Goal: Transaction & Acquisition: Purchase product/service

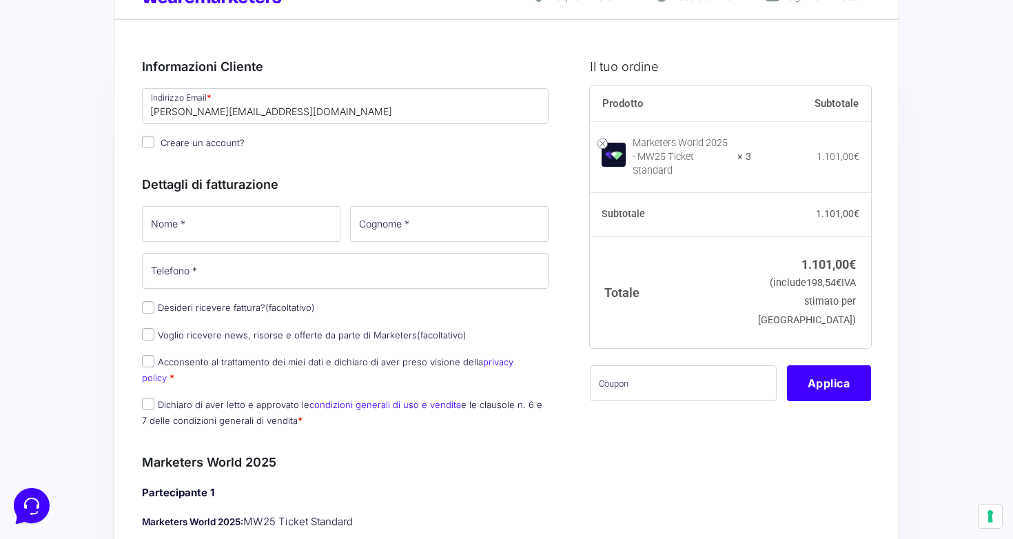
scroll to position [54, 0]
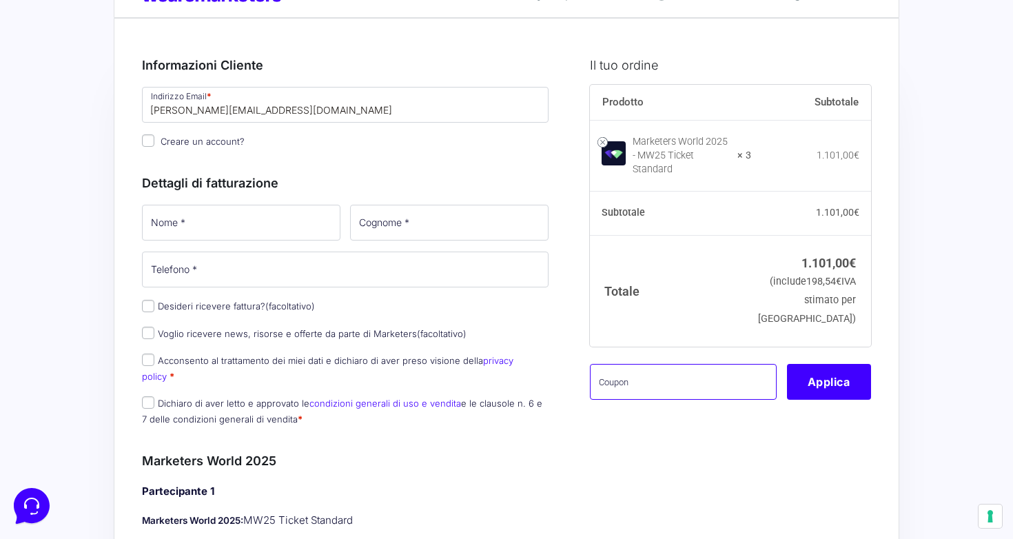
click at [645, 385] on input "text" at bounding box center [683, 382] width 187 height 36
paste input "MWMick3"
type input "MWMick3"
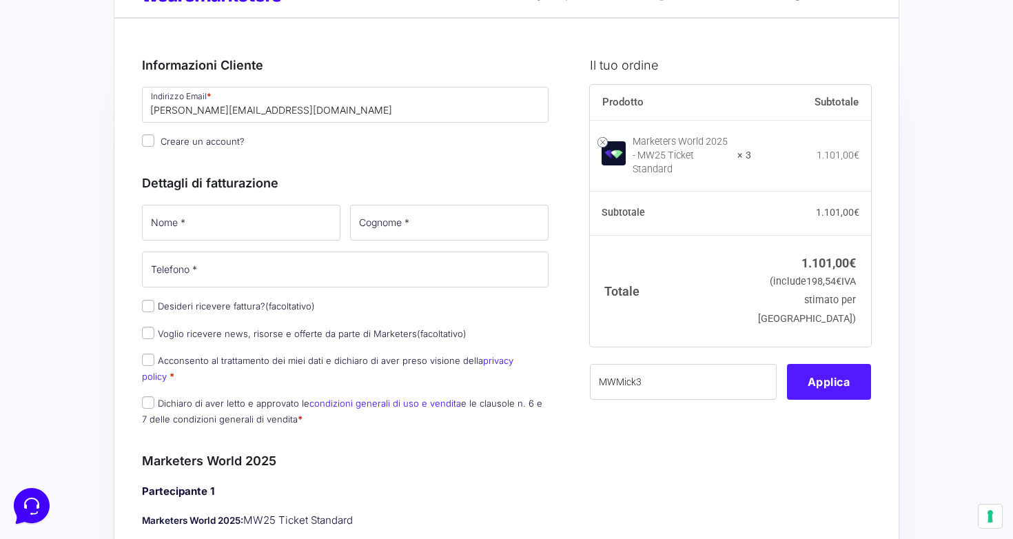
click at [792, 382] on button "Applica" at bounding box center [829, 382] width 84 height 36
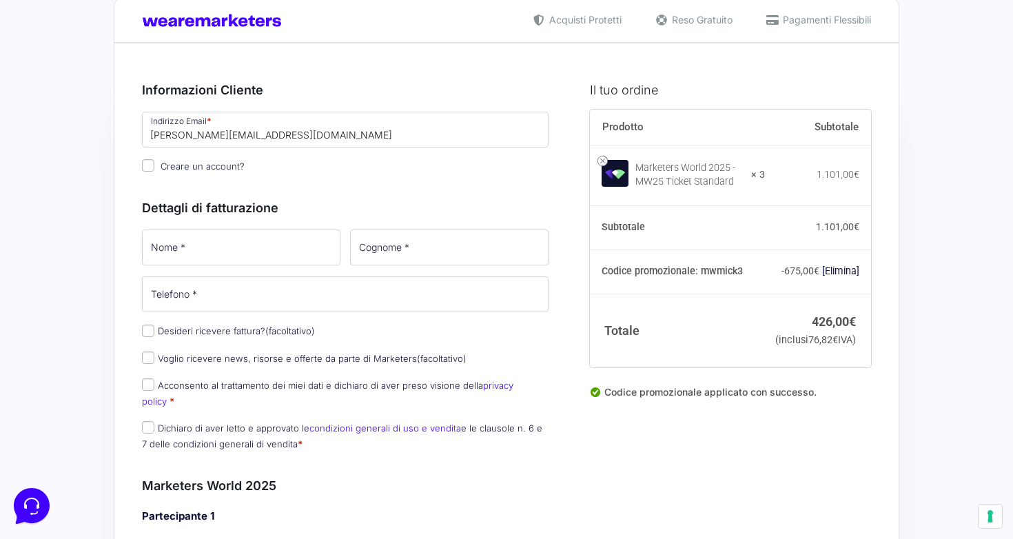
scroll to position [39, 0]
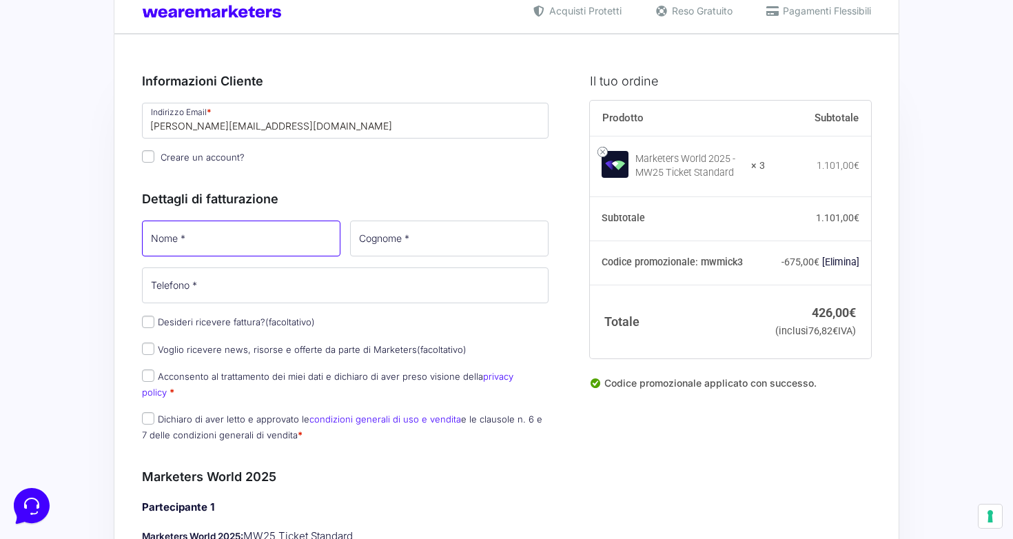
click at [267, 235] on input "Nome *" at bounding box center [241, 239] width 199 height 36
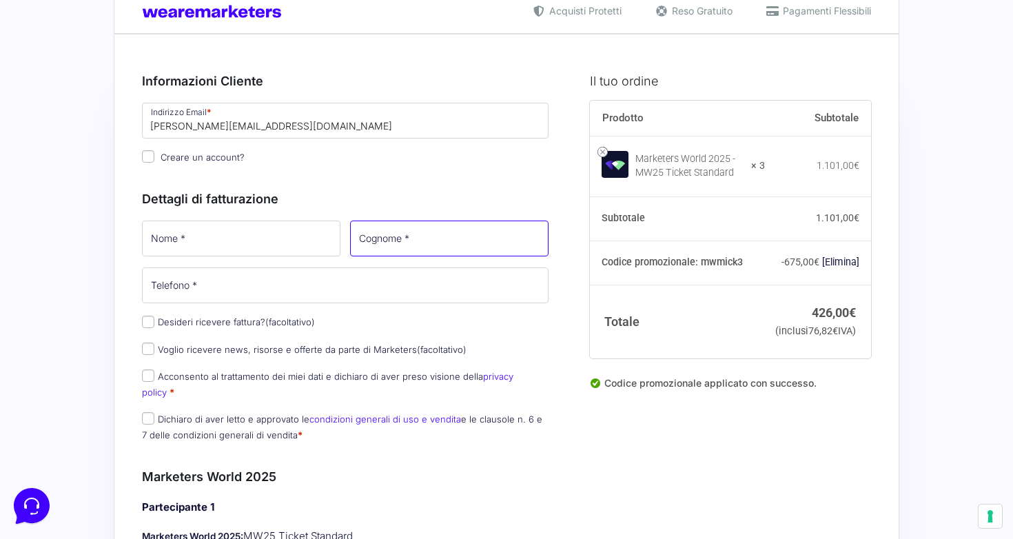
click at [432, 233] on input "Cognome *" at bounding box center [449, 239] width 199 height 36
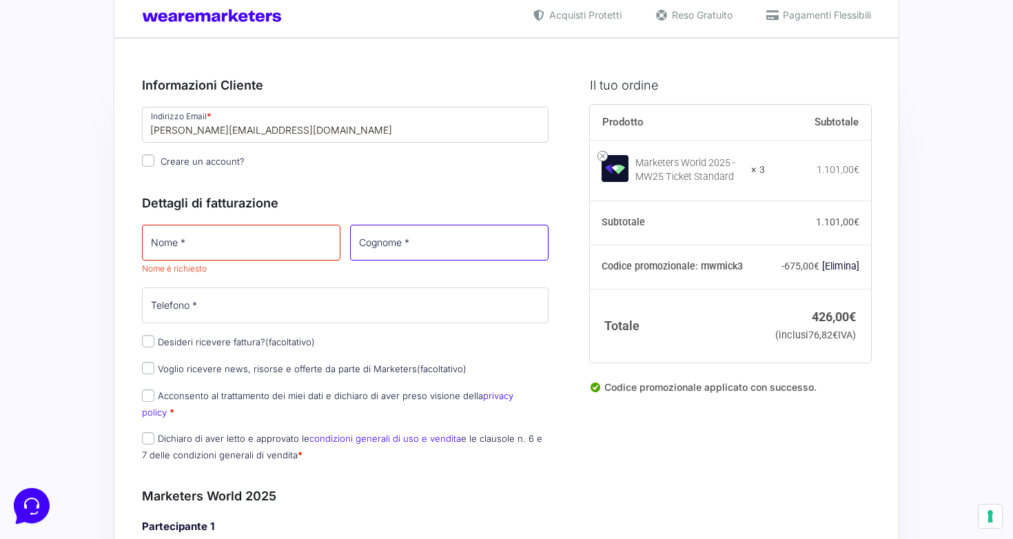
scroll to position [32, 0]
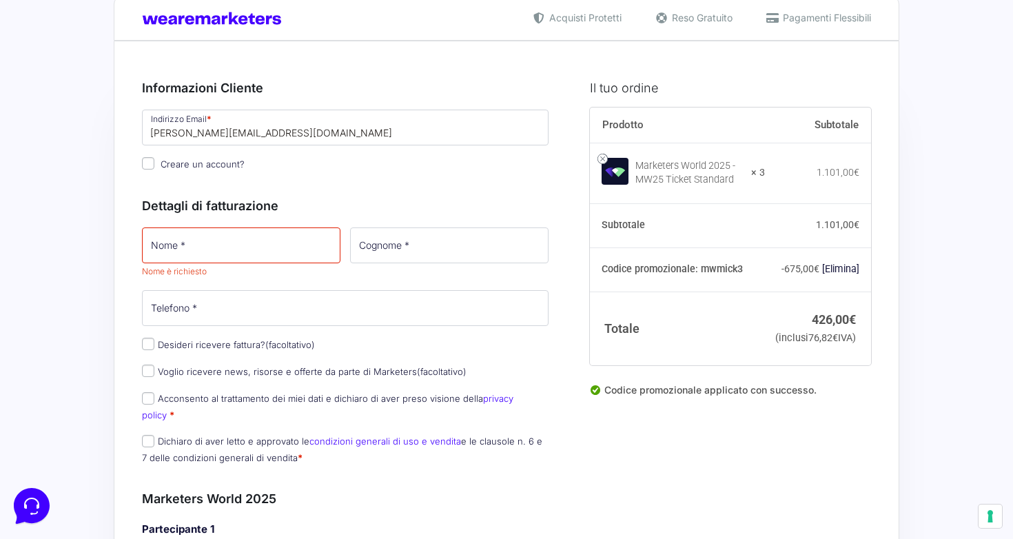
click at [290, 174] on p "Creare un account?" at bounding box center [345, 164] width 416 height 20
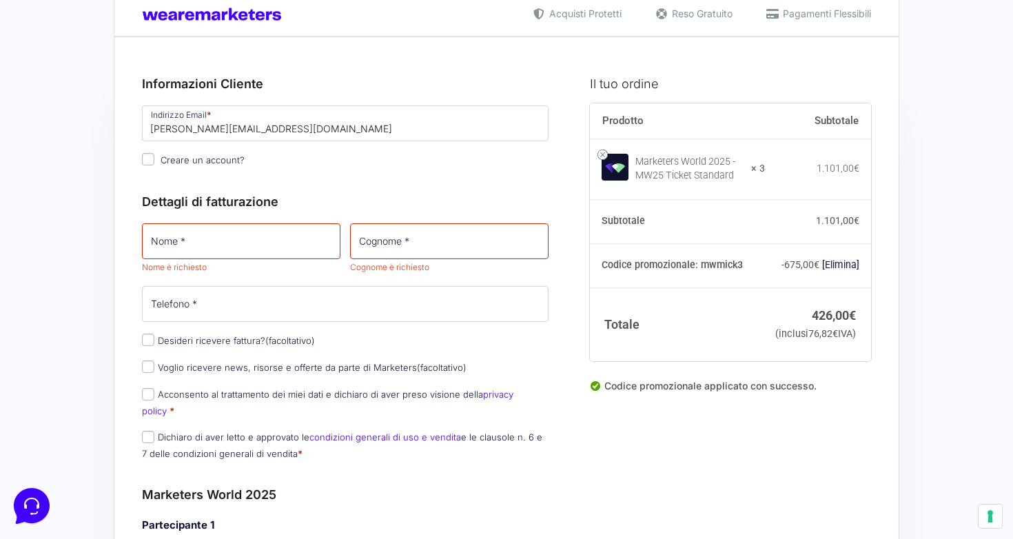
click at [150, 336] on input "Desideri ricevere fattura? (facoltativo)" at bounding box center [148, 340] width 12 height 12
checkbox input "true"
select select "IT"
type input "0000000"
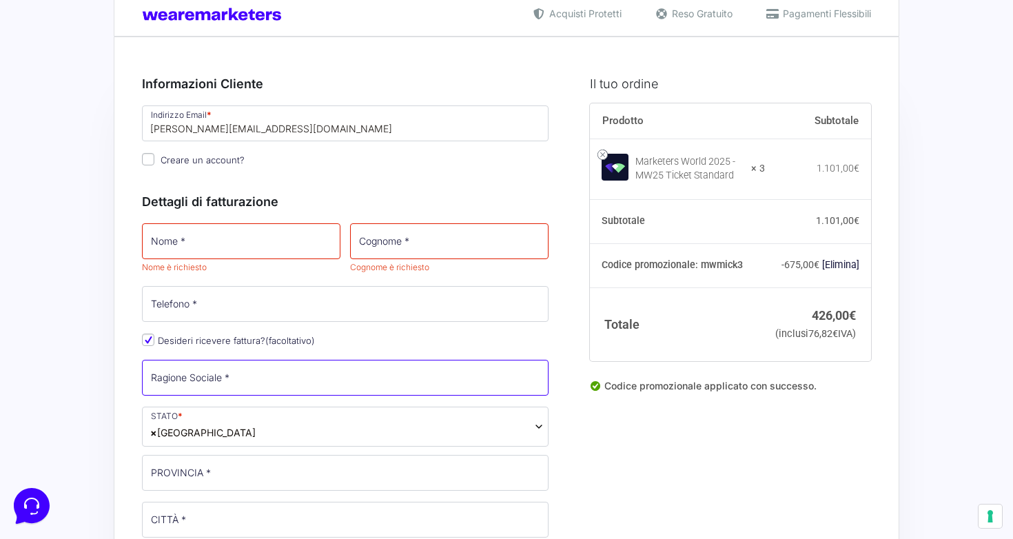
click at [256, 376] on input "Ragione Sociale *" at bounding box center [345, 378] width 407 height 36
type input "JustMick j.d.o.o"
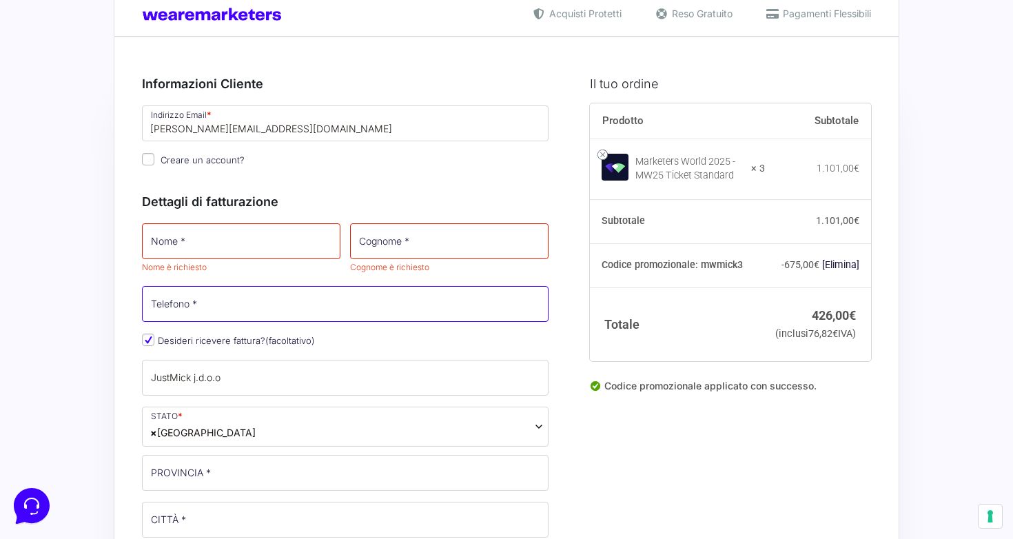
type input "[PHONE_NUMBER]"
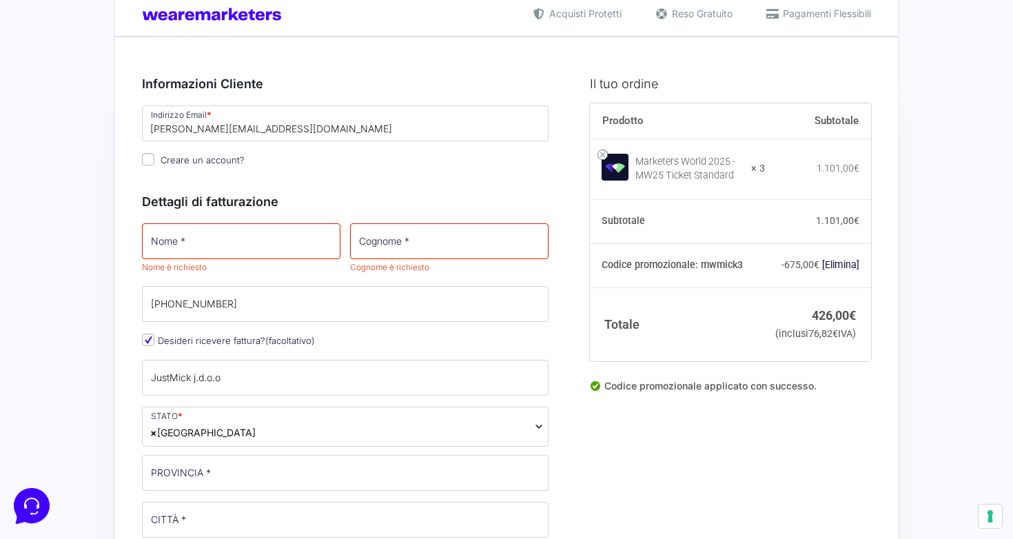
select select "HR"
type input "Umag"
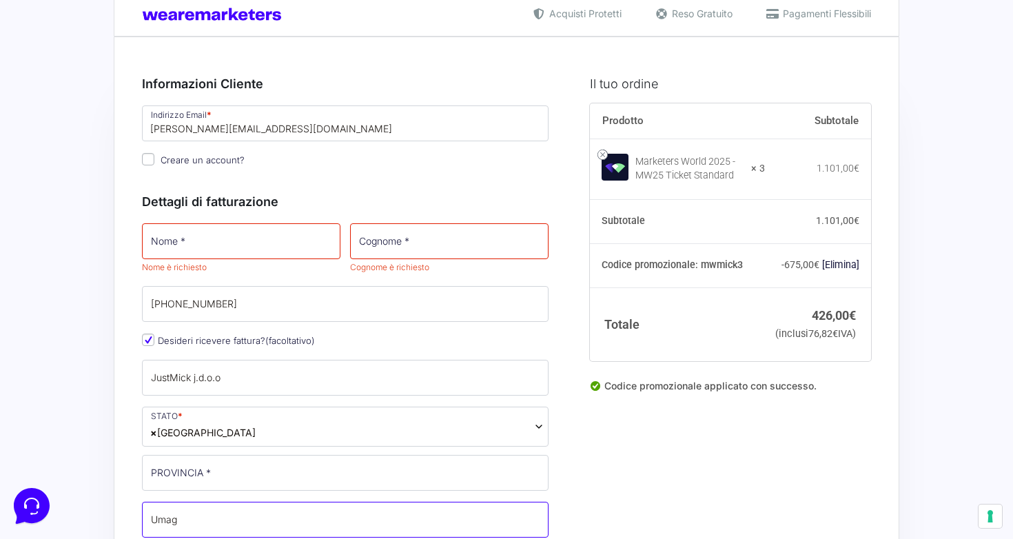
type input "ulica 1. svibnjia 4"
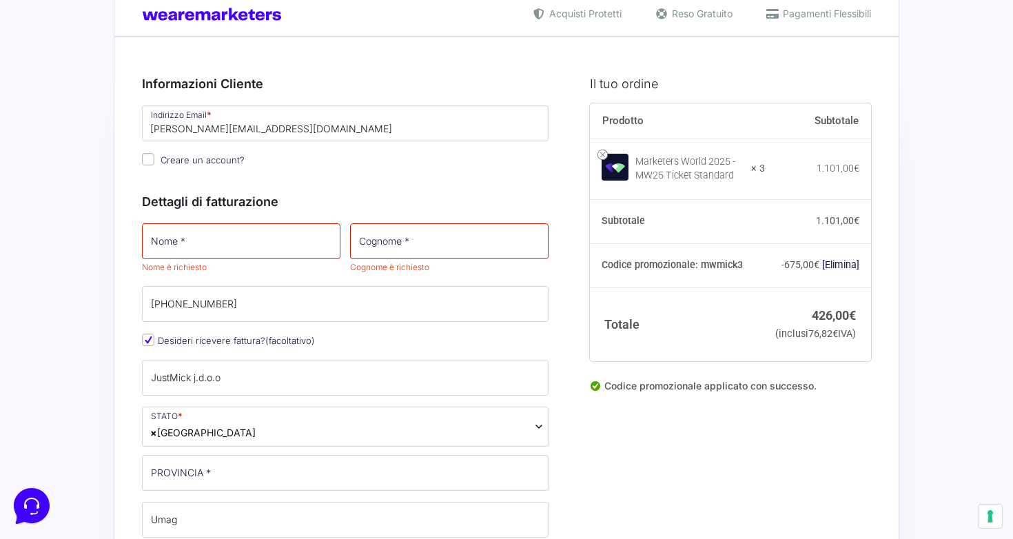
type input "52470"
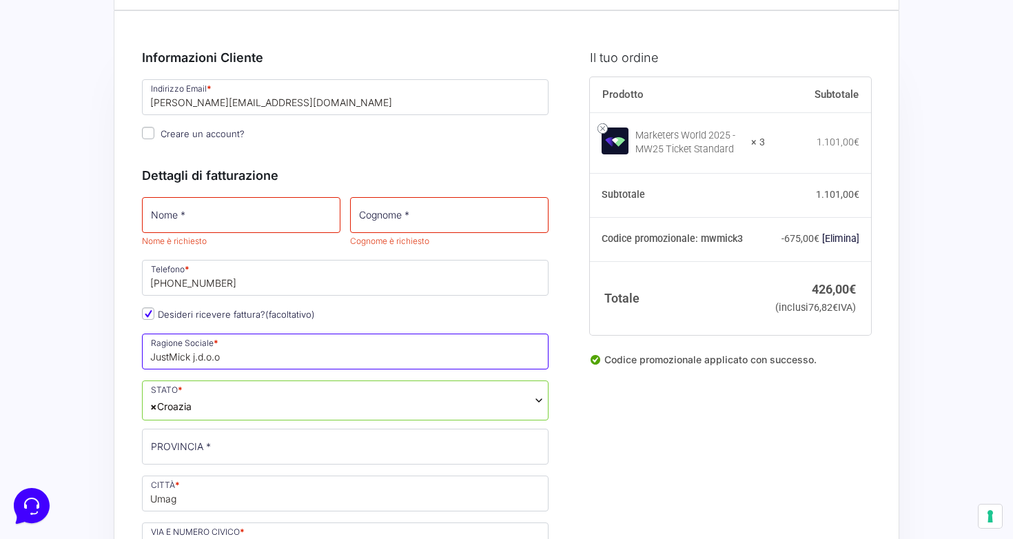
scroll to position [65, 0]
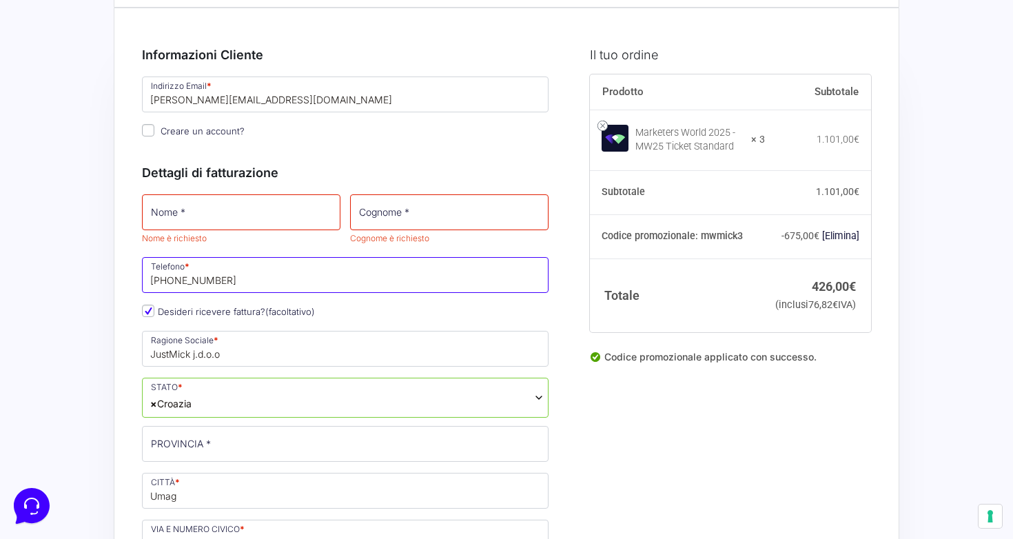
click at [278, 272] on input "[PHONE_NUMBER]" at bounding box center [345, 275] width 407 height 36
click at [303, 263] on input "[PHONE_NUMBER]" at bounding box center [345, 275] width 407 height 36
click at [313, 266] on input "[PHONE_NUMBER]" at bounding box center [345, 275] width 407 height 36
click at [308, 280] on input "[PHONE_NUMBER]" at bounding box center [345, 275] width 407 height 36
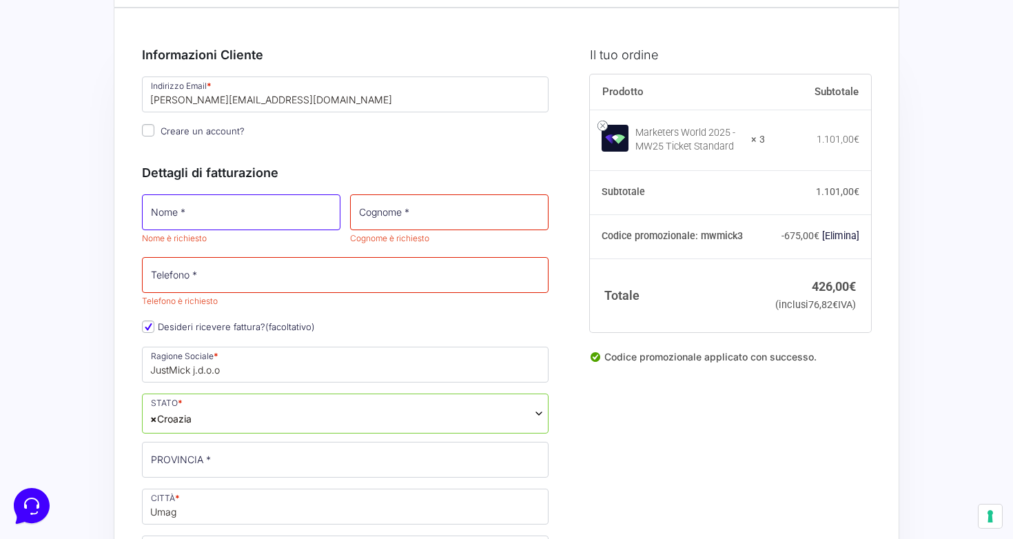
click at [287, 209] on input "Nome *" at bounding box center [241, 212] width 199 height 36
type input "[PERSON_NAME]"
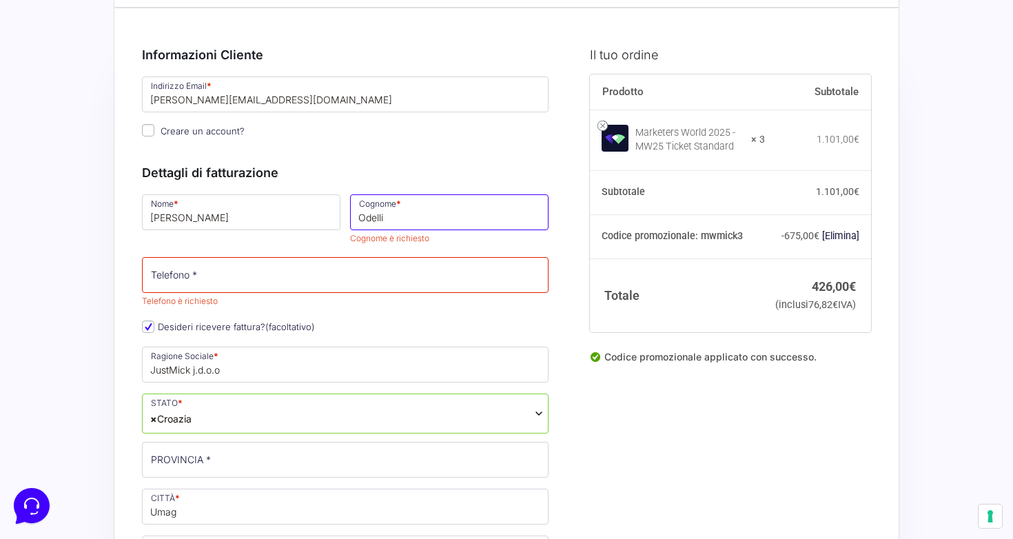
type input "Odelli"
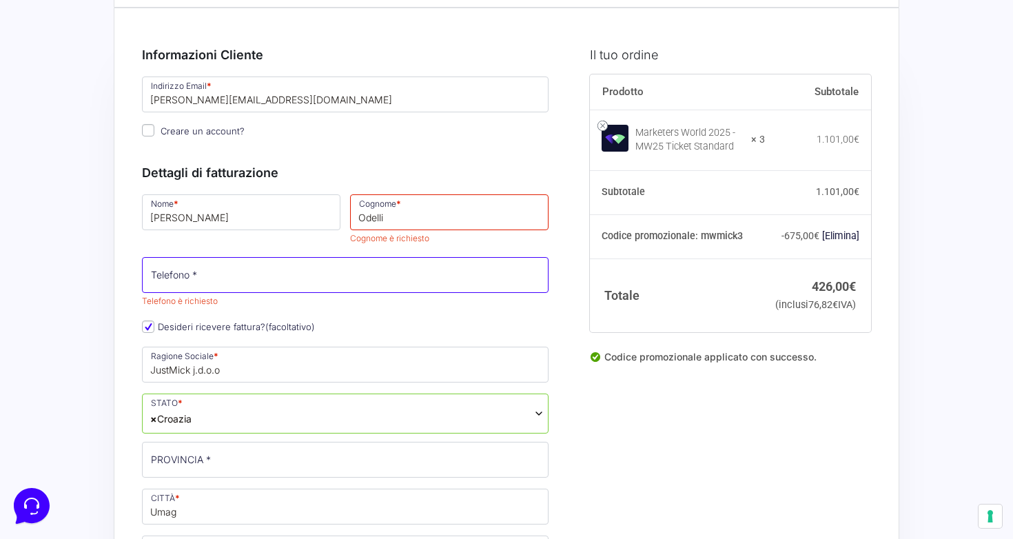
click at [259, 269] on input "Telefono *" at bounding box center [345, 275] width 407 height 36
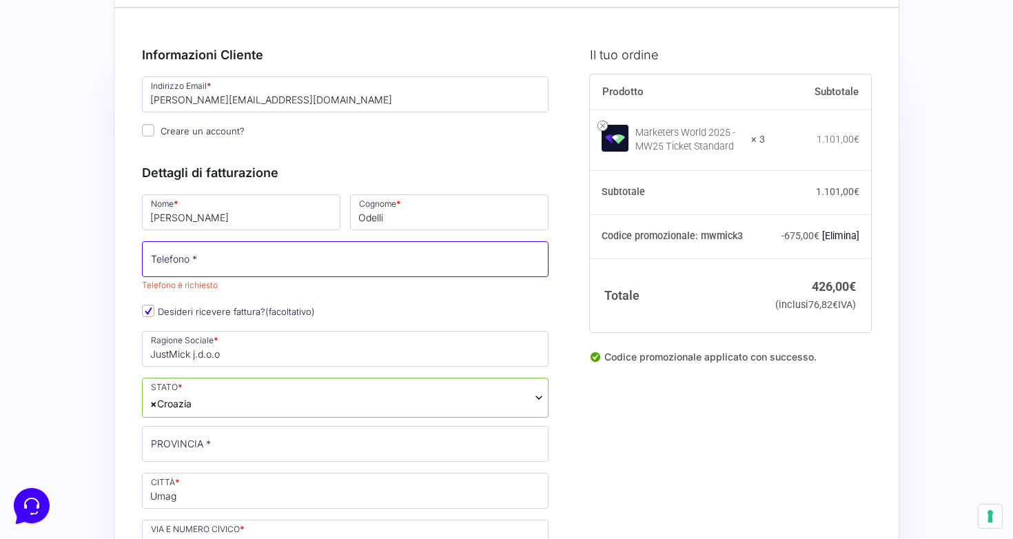
type input "[PHONE_NUMBER]"
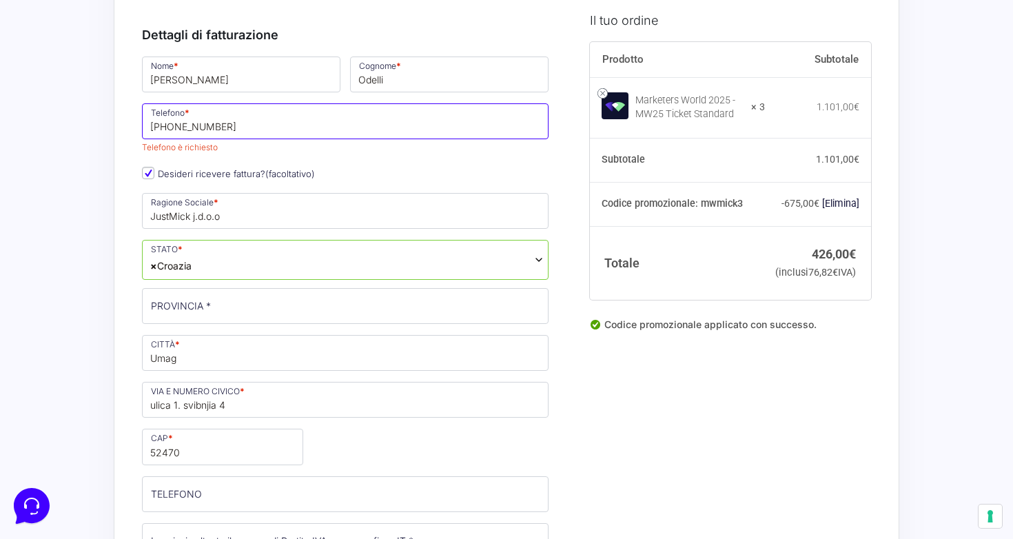
scroll to position [204, 0]
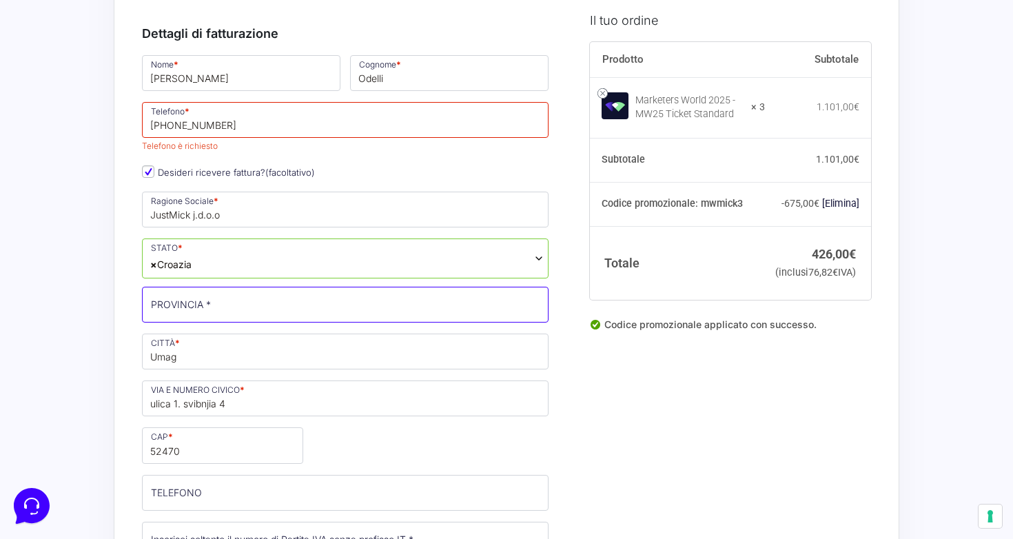
click at [298, 309] on p "PROVINCIA *" at bounding box center [345, 305] width 416 height 40
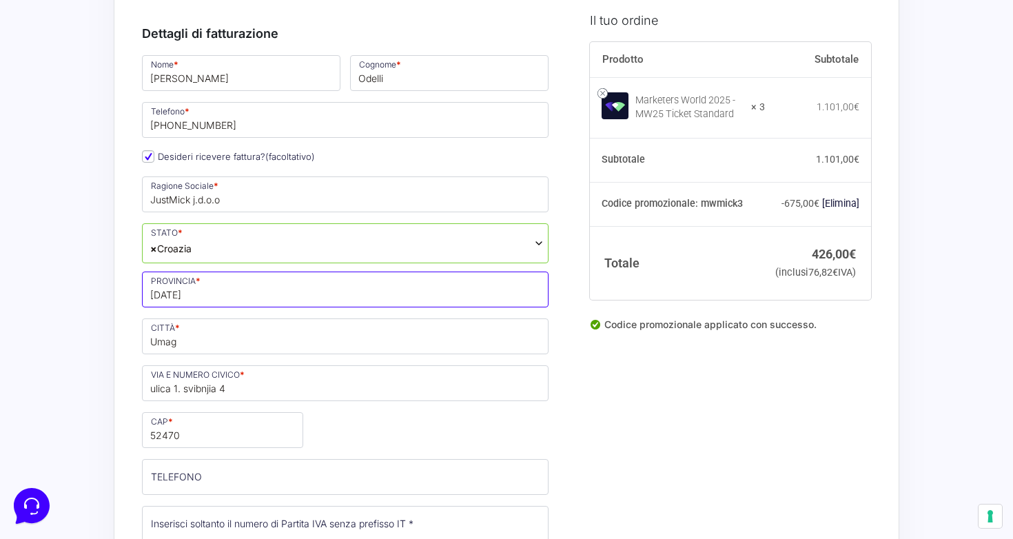
type input "[DATE]"
click at [363, 418] on div "Nome * [PERSON_NAME] * [PERSON_NAME] Telefono * [PHONE_NUMBER] Desideri ricever…" at bounding box center [345, 405] width 416 height 704
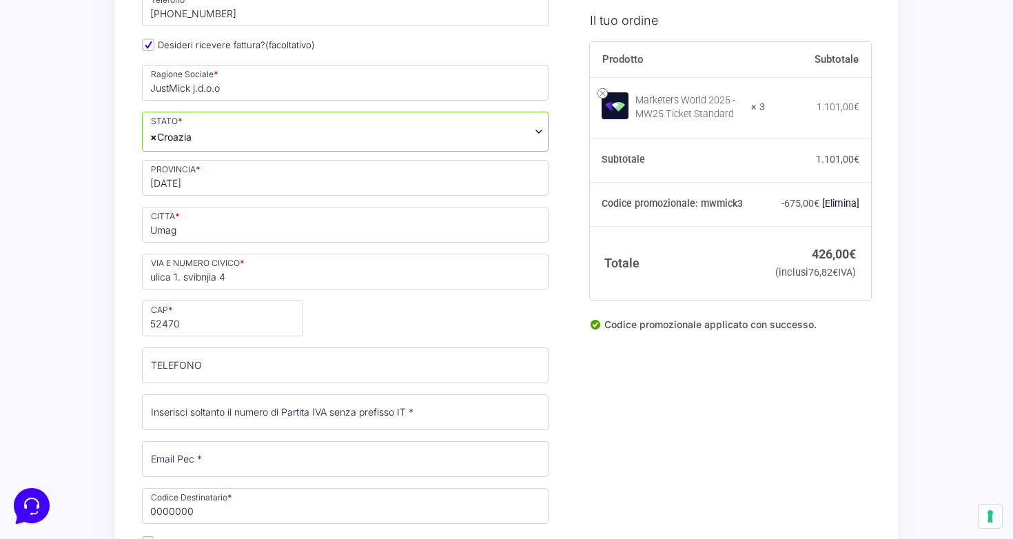
scroll to position [317, 0]
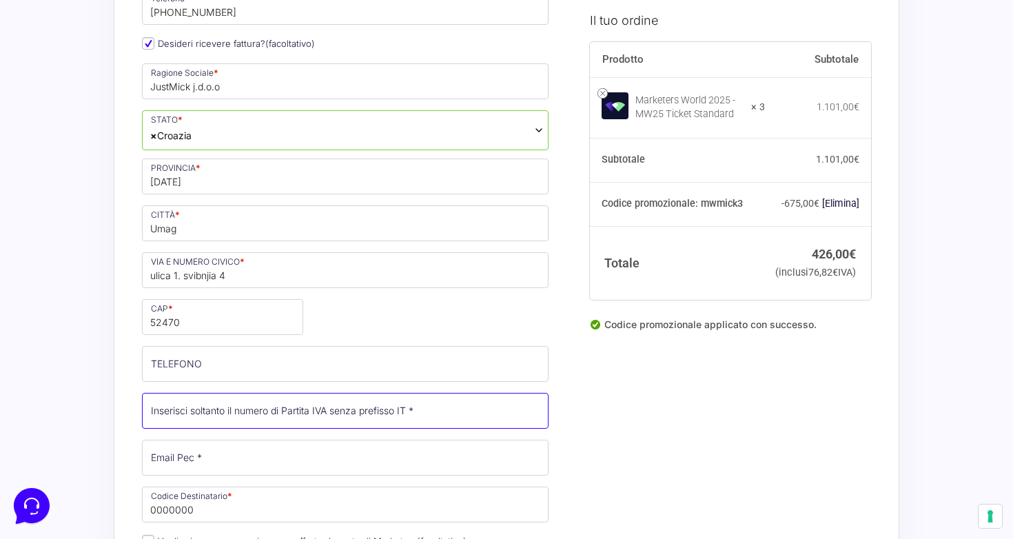
click at [367, 398] on input "Partita Iva *" at bounding box center [345, 411] width 407 height 36
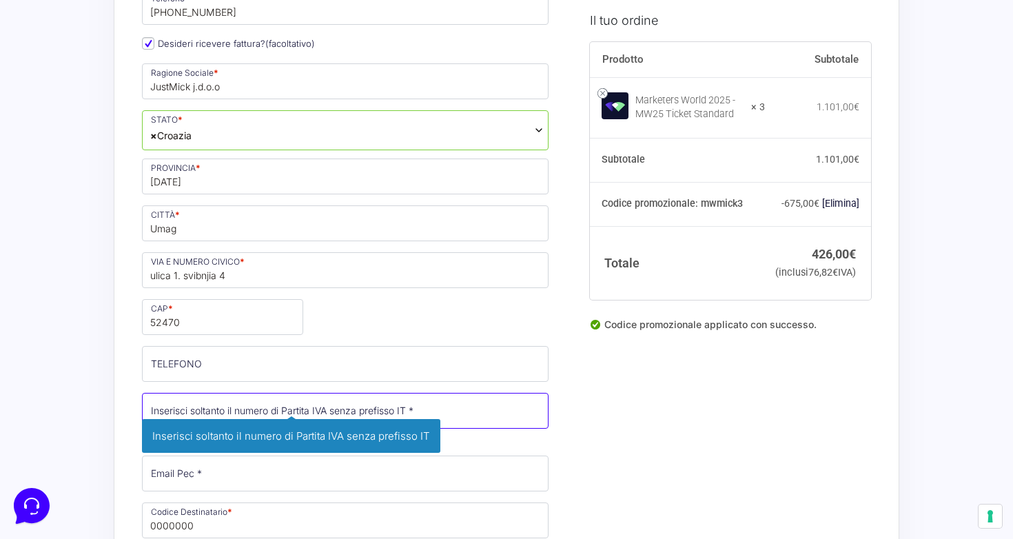
scroll to position [414, 0]
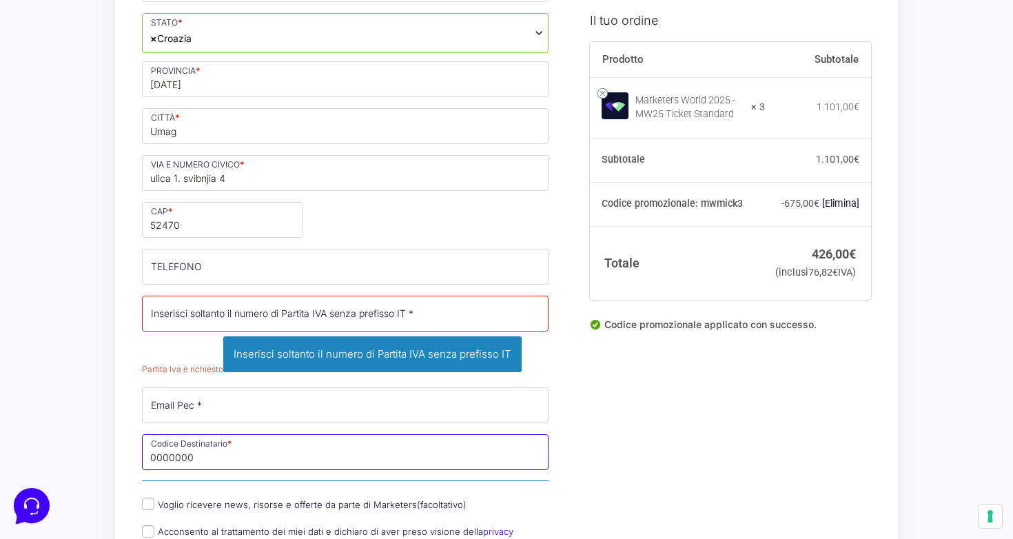
click at [347, 437] on input "0000000" at bounding box center [345, 452] width 407 height 36
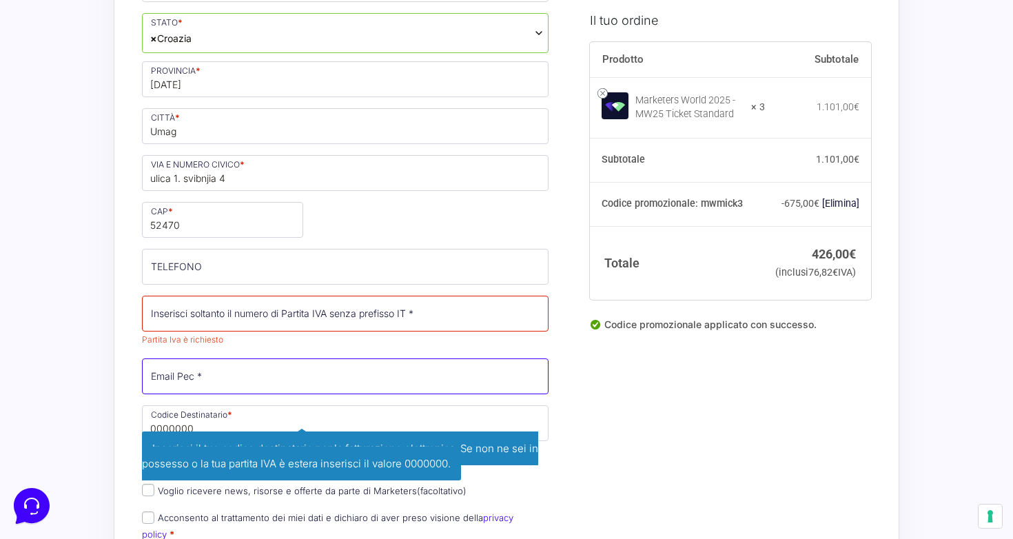
click at [394, 389] on input "Email Pec *" at bounding box center [345, 376] width 407 height 36
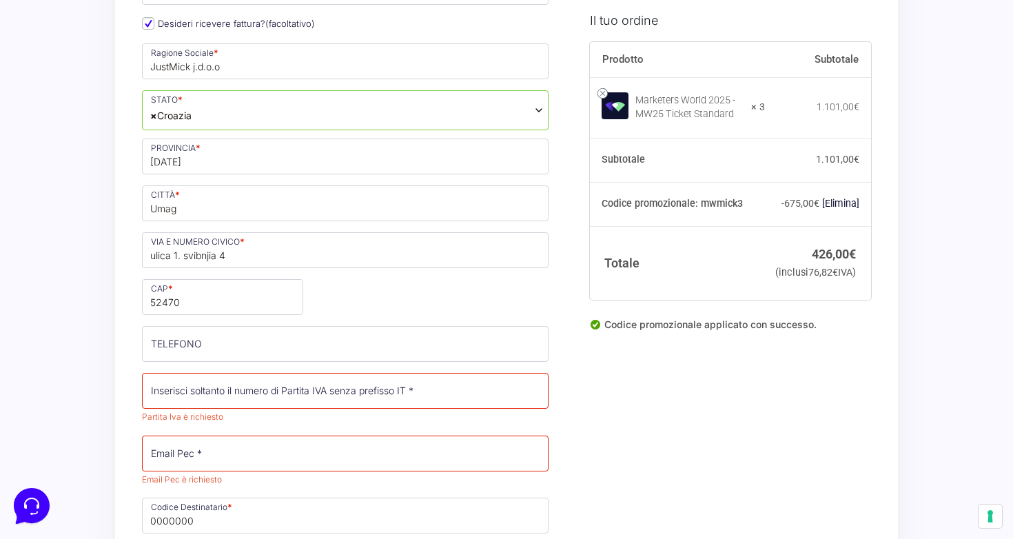
scroll to position [336, 0]
click at [314, 129] on span "× Croazia" at bounding box center [345, 112] width 407 height 40
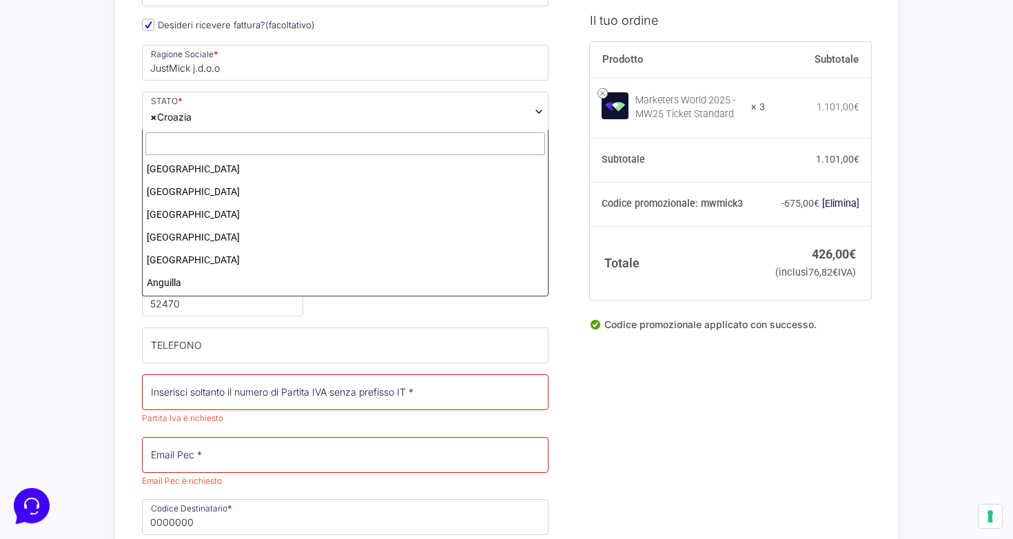
scroll to position [1069, 0]
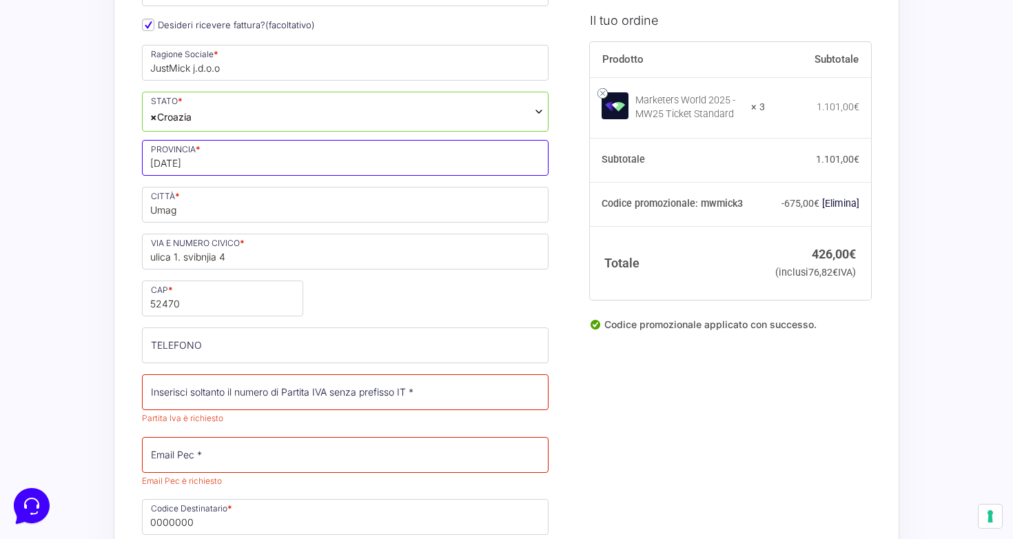
click at [280, 156] on input "[DATE]" at bounding box center [345, 158] width 407 height 36
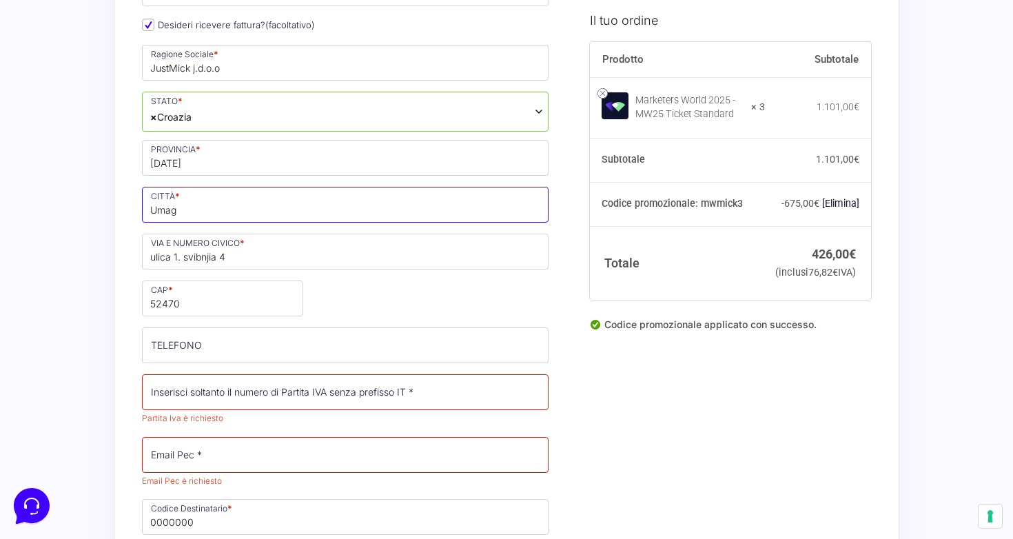
click at [286, 201] on input "Umag" at bounding box center [345, 205] width 407 height 36
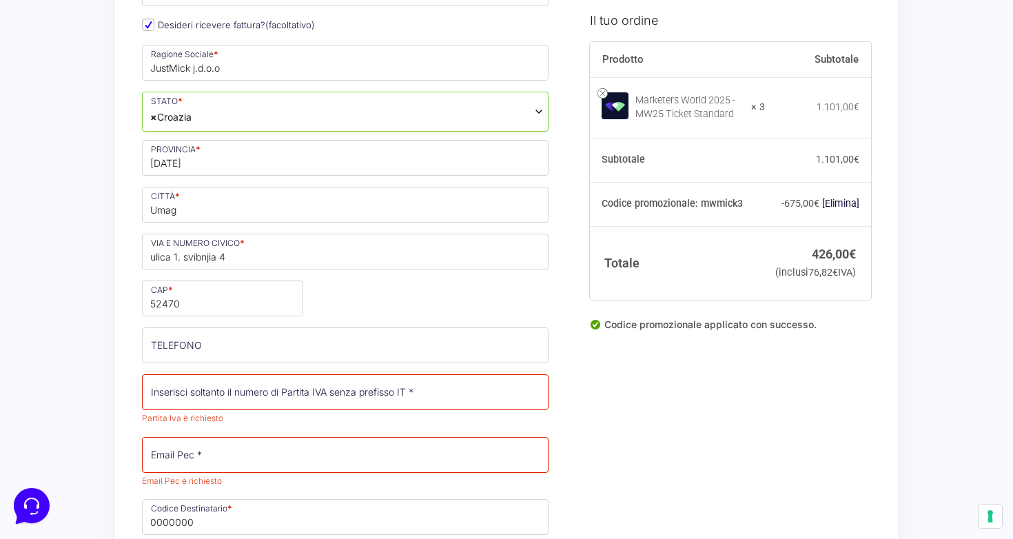
click at [445, 314] on div "Nome * [PERSON_NAME] * [PERSON_NAME] Telefono * [PHONE_NUMBER] Desideri ricever…" at bounding box center [345, 289] width 416 height 736
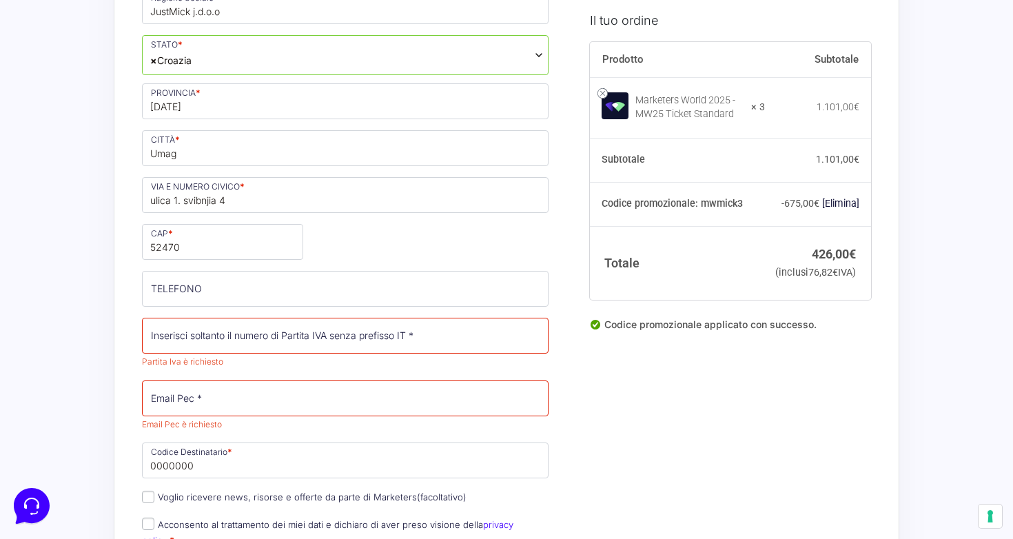
scroll to position [393, 0]
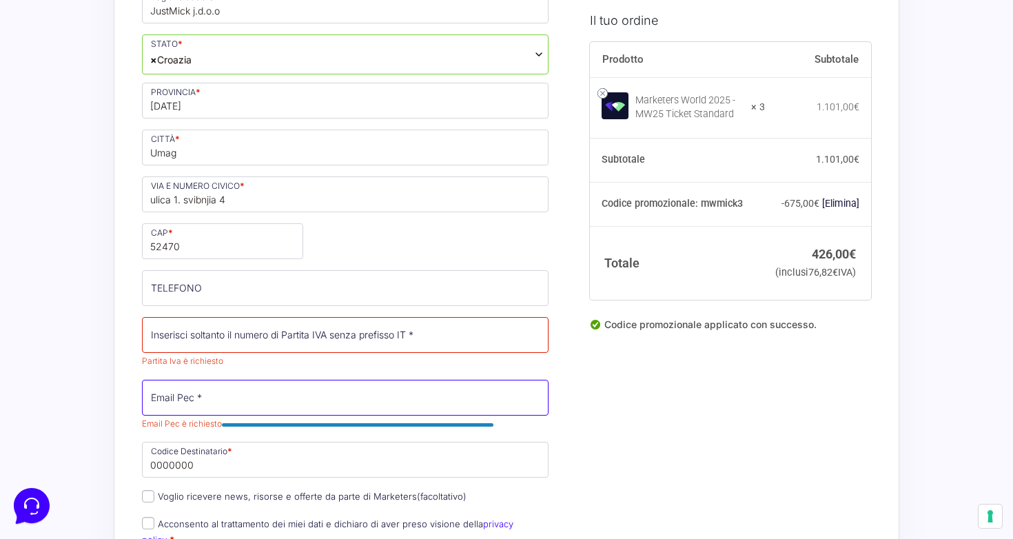
click at [383, 409] on input "Email Pec *" at bounding box center [345, 398] width 407 height 36
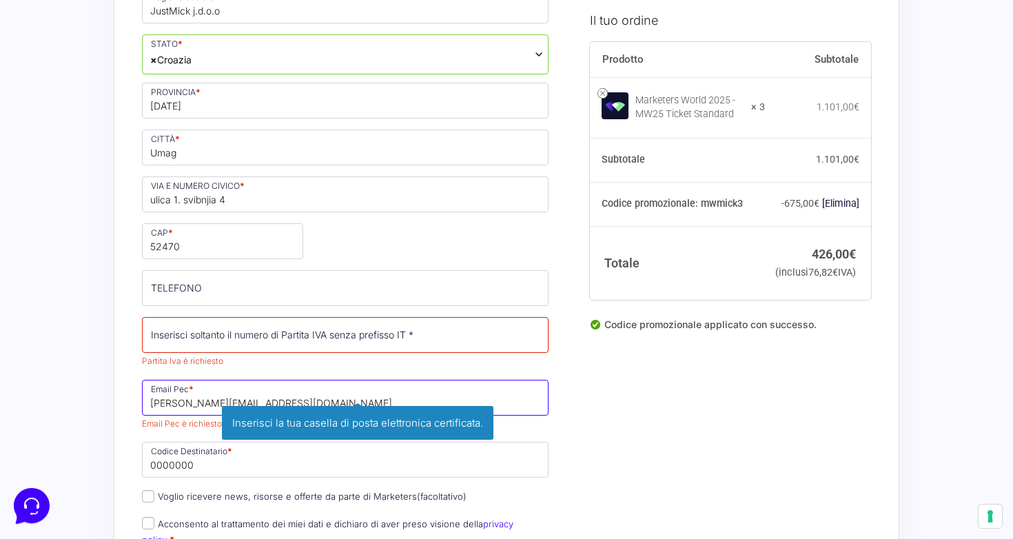
type input "[PERSON_NAME][EMAIL_ADDRESS][DOMAIN_NAME]"
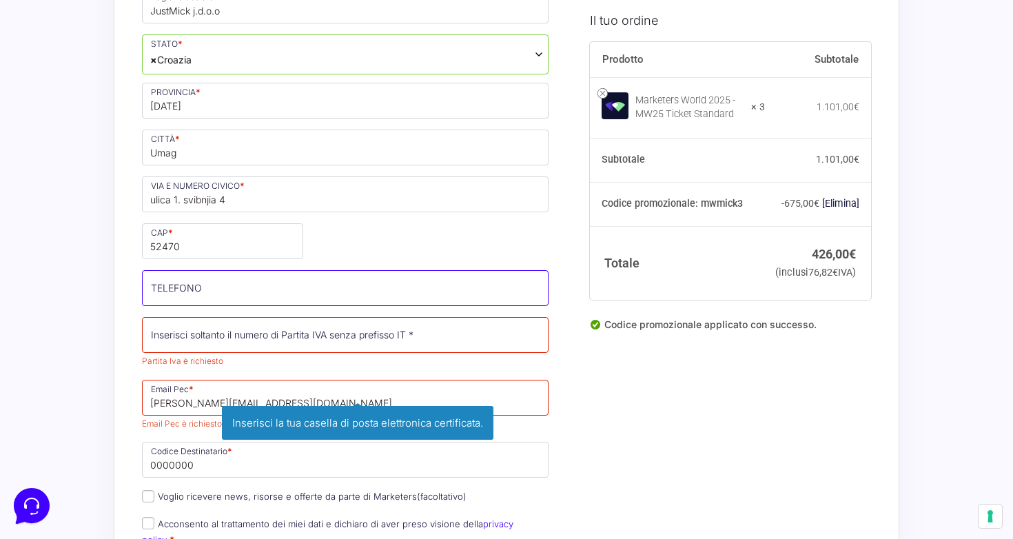
click at [409, 272] on input "TELEFONO (facoltativo)" at bounding box center [345, 288] width 407 height 36
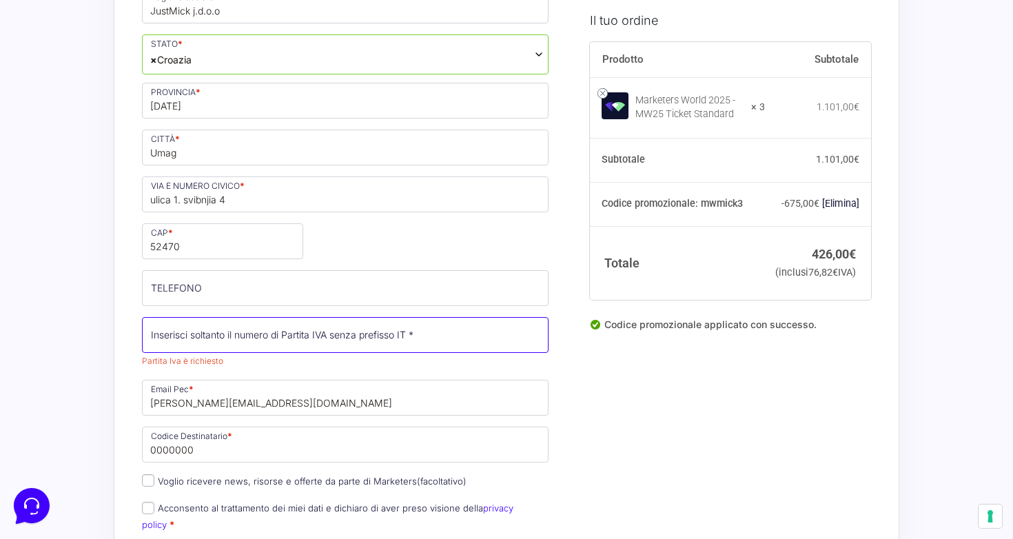
click at [374, 343] on input "Partita Iva *" at bounding box center [345, 335] width 407 height 36
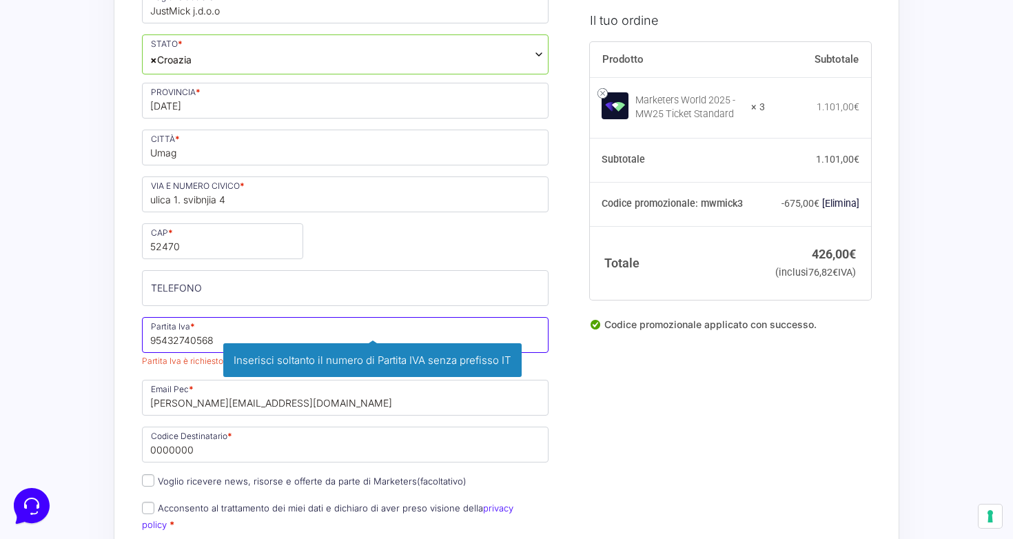
type input "95432740568"
click at [451, 248] on div "Nome * [PERSON_NAME] * [PERSON_NAME] Telefono * [PHONE_NUMBER] Desideri ricever…" at bounding box center [345, 224] width 416 height 720
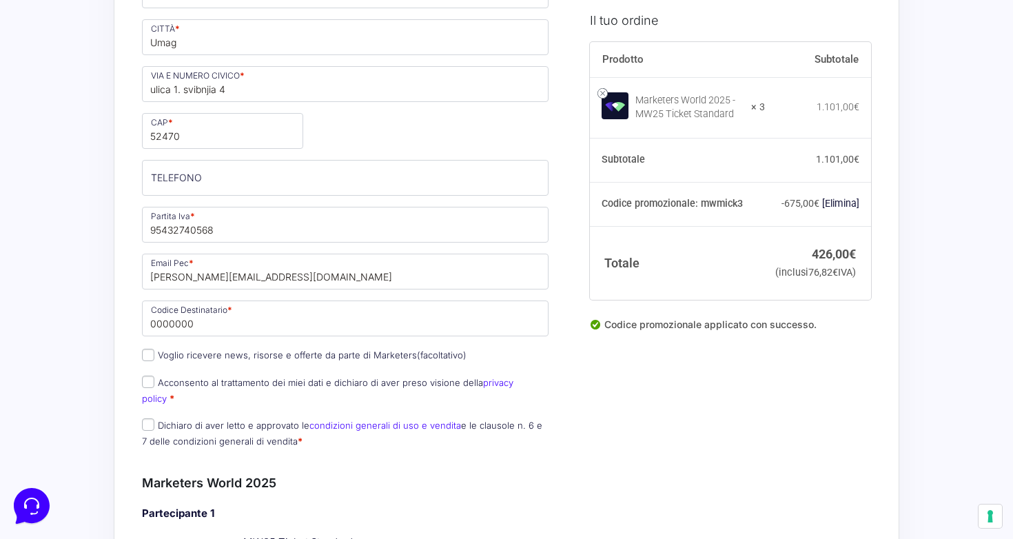
scroll to position [525, 0]
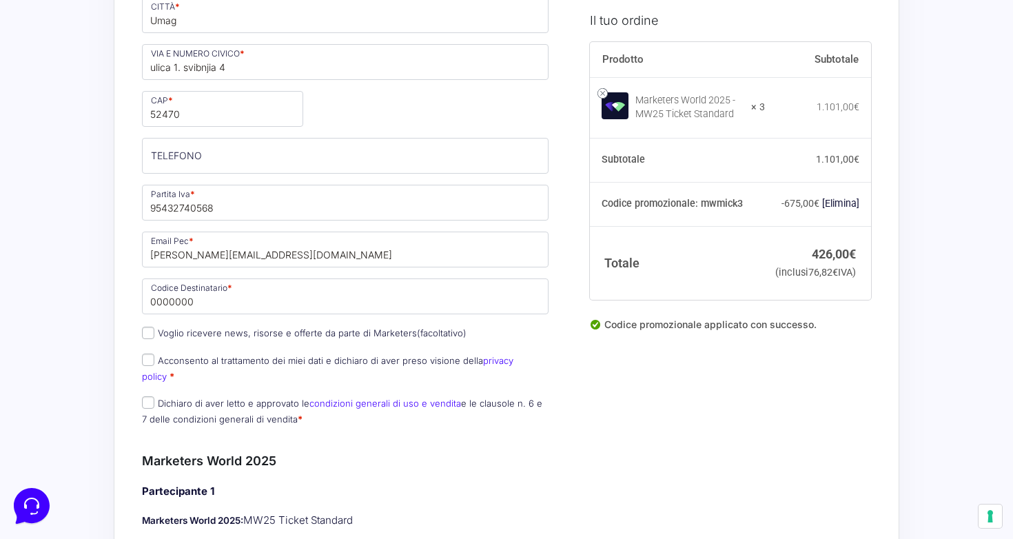
click at [281, 361] on label "Acconsento al trattamento dei miei dati e dichiaro di aver preso visione della …" at bounding box center [328, 368] width 372 height 27
click at [154, 361] on input "Acconsento al trattamento dei miei dati e dichiaro di aver preso visione della …" at bounding box center [148, 360] width 12 height 12
checkbox input "true"
click at [245, 398] on label "Dichiaro di aver letto e approvato le condizioni generali di uso e vendita e le…" at bounding box center [342, 411] width 400 height 27
click at [154, 396] on input "Dichiaro di aver letto e approvato le condizioni generali di uso e vendita e le…" at bounding box center [148, 402] width 12 height 12
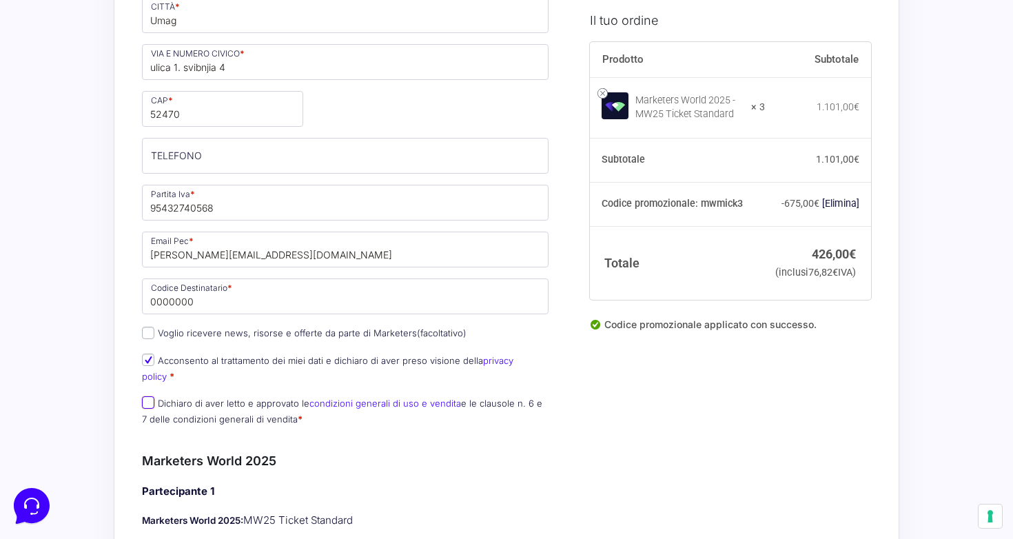
checkbox input "true"
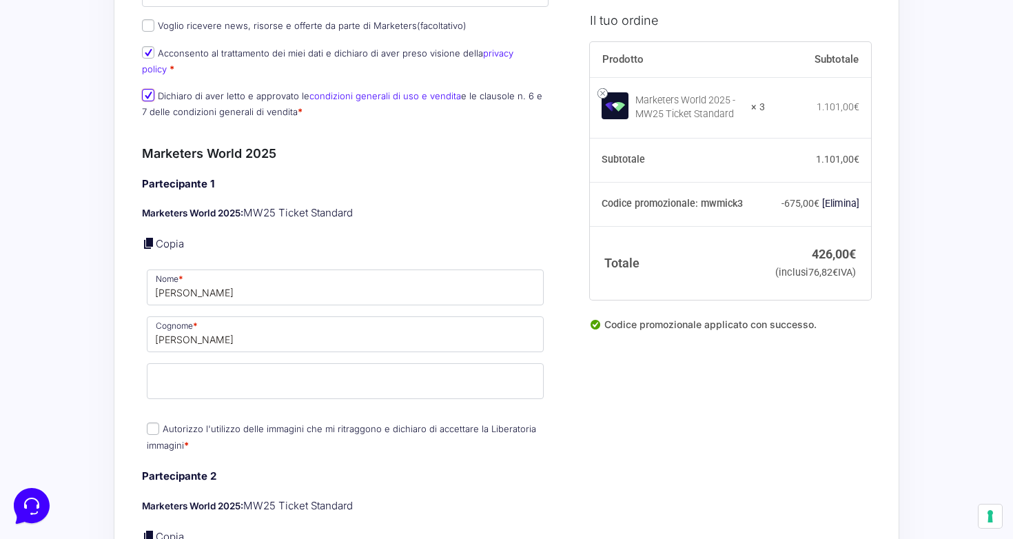
scroll to position [866, 0]
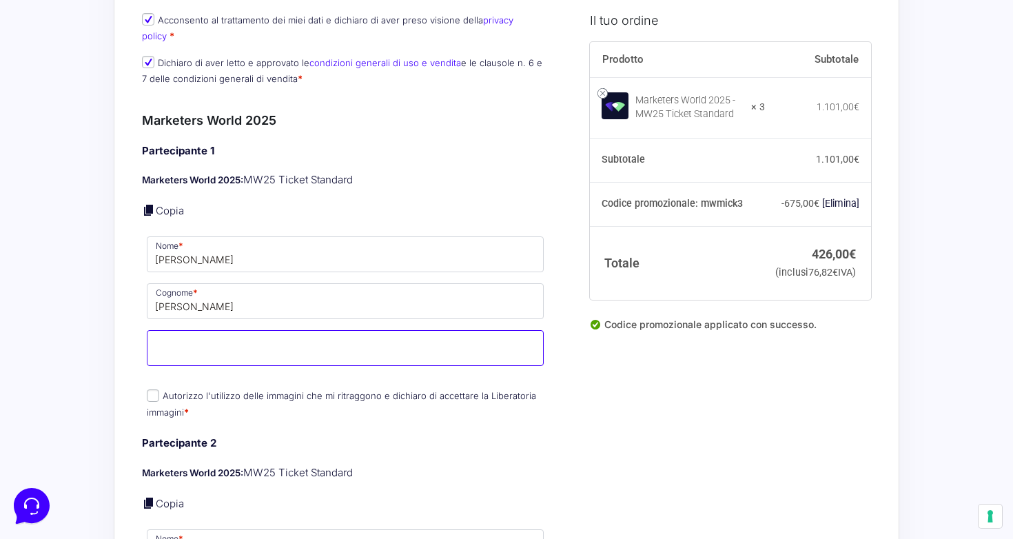
click at [259, 331] on input "Email *" at bounding box center [345, 348] width 397 height 36
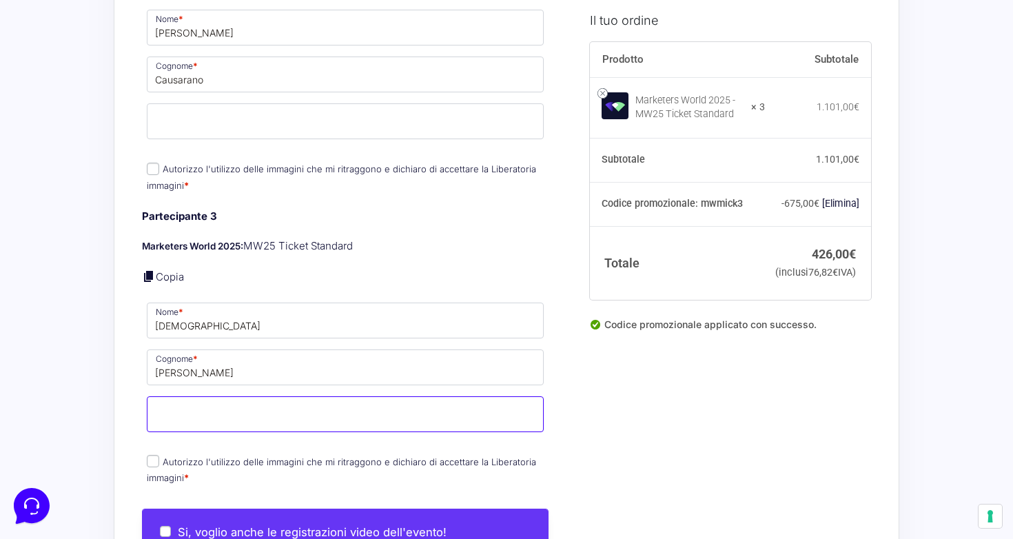
scroll to position [1416, 0]
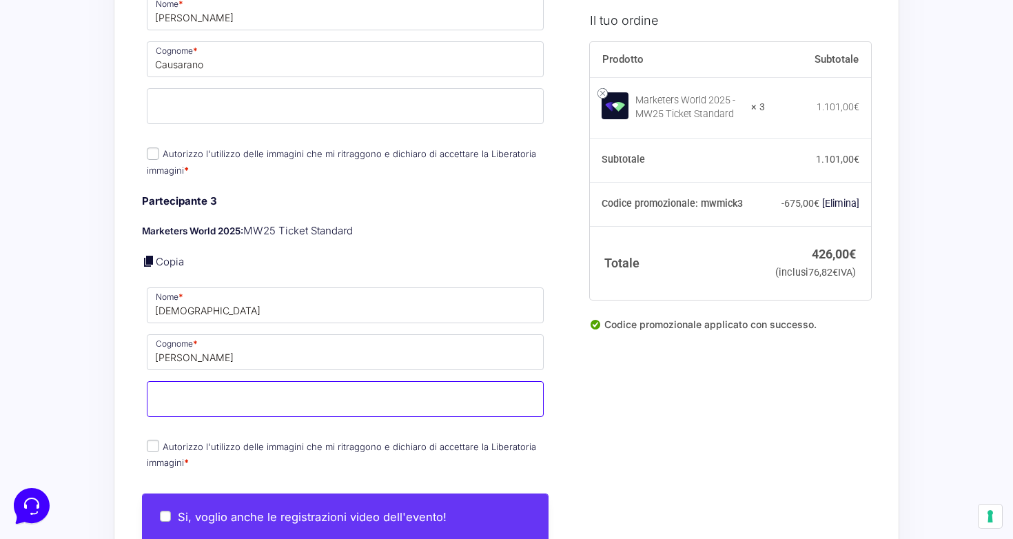
click at [310, 392] on input "Email *" at bounding box center [345, 399] width 397 height 36
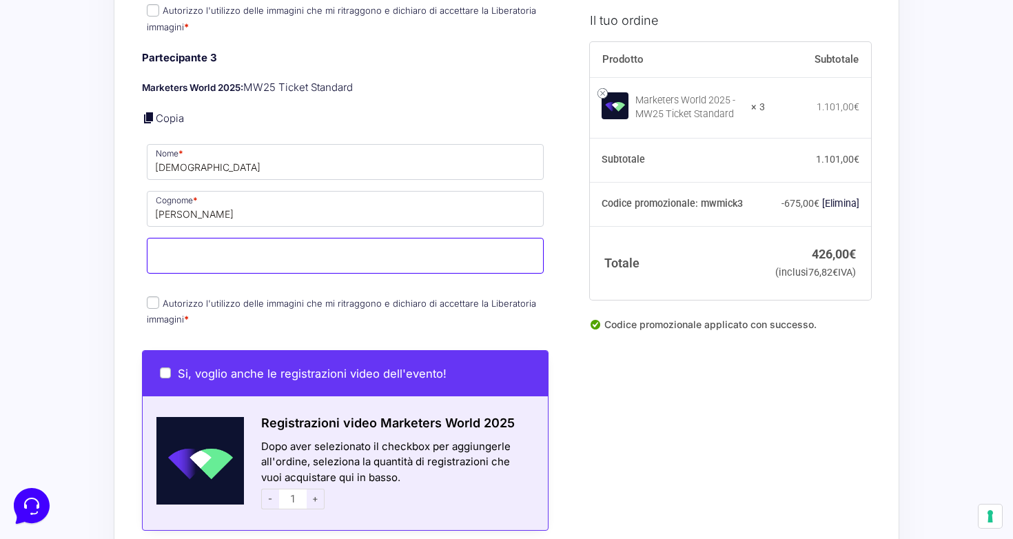
scroll to position [1561, 0]
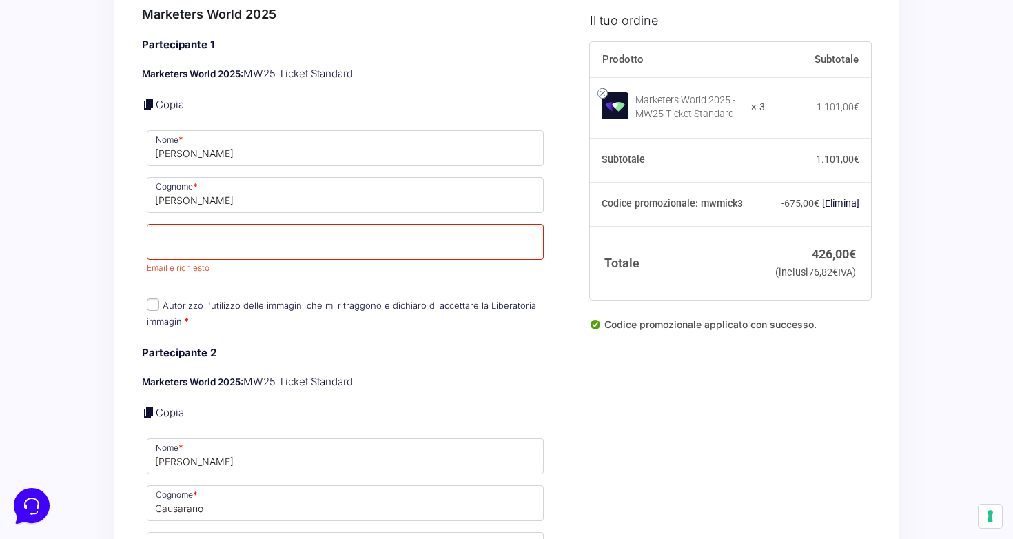
scroll to position [969, 0]
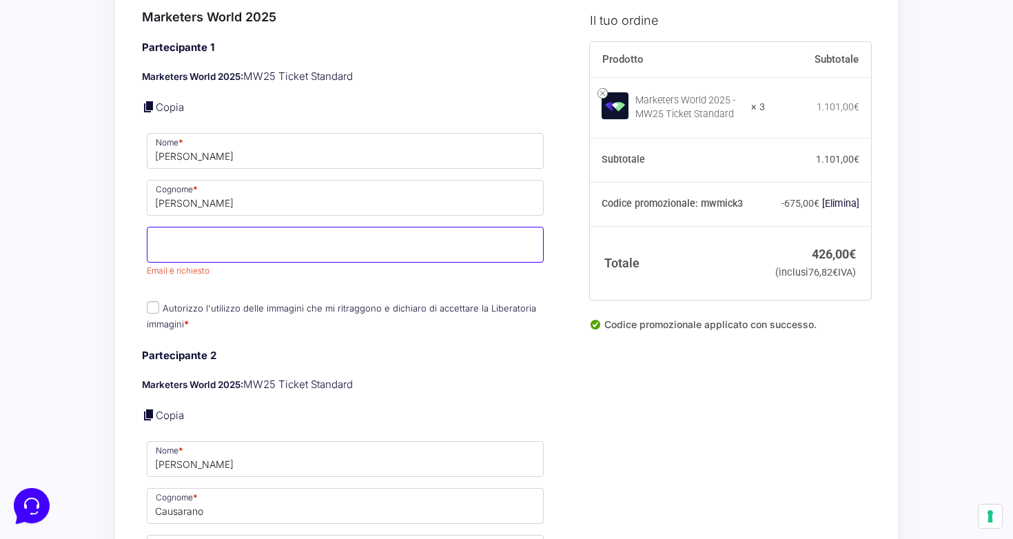
click at [241, 239] on input "Email *" at bounding box center [345, 245] width 397 height 36
type input "c"
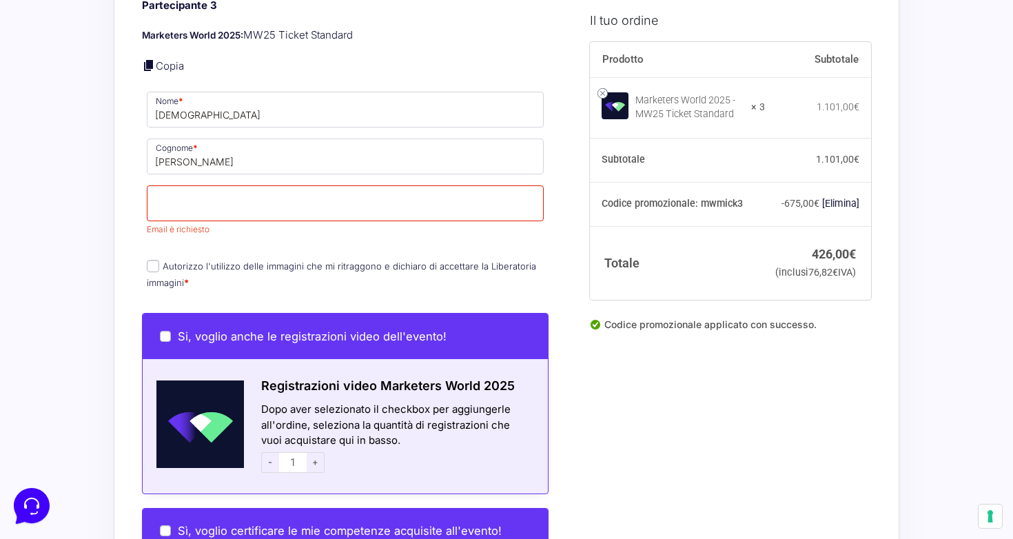
scroll to position [1721, 0]
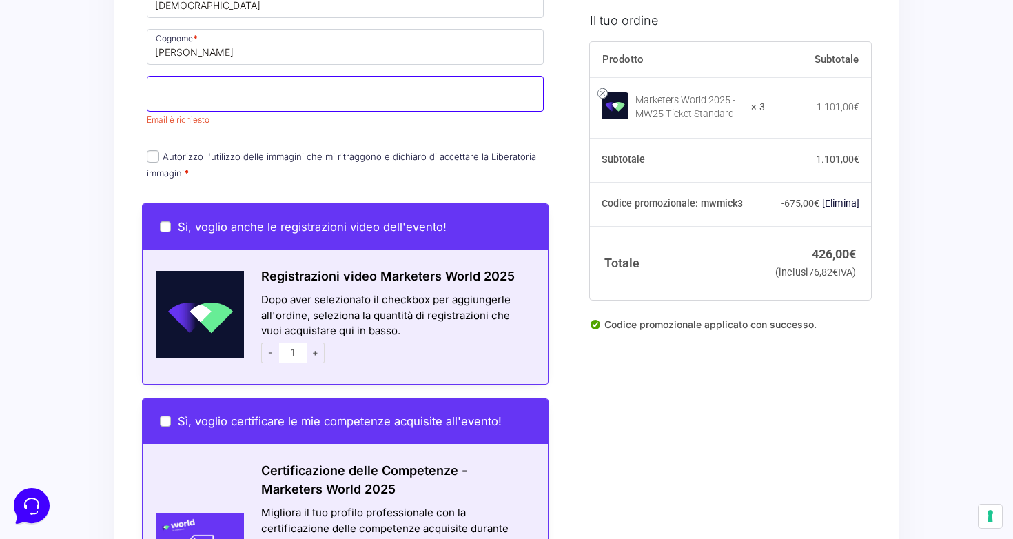
click at [261, 94] on input "Email *" at bounding box center [345, 94] width 397 height 36
type input "[EMAIL_ADDRESS][PERSON_NAME][DOMAIN_NAME]"
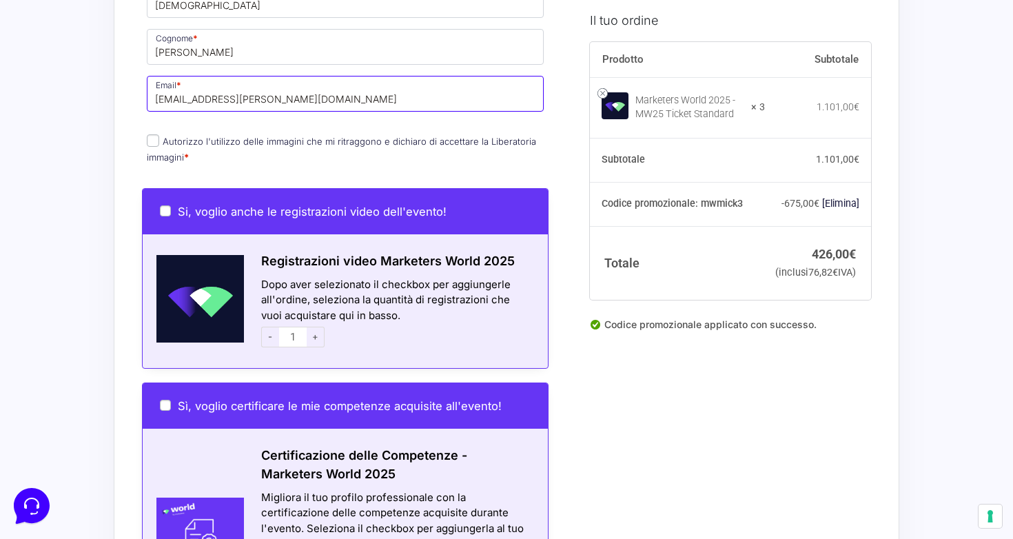
scroll to position [1224, 0]
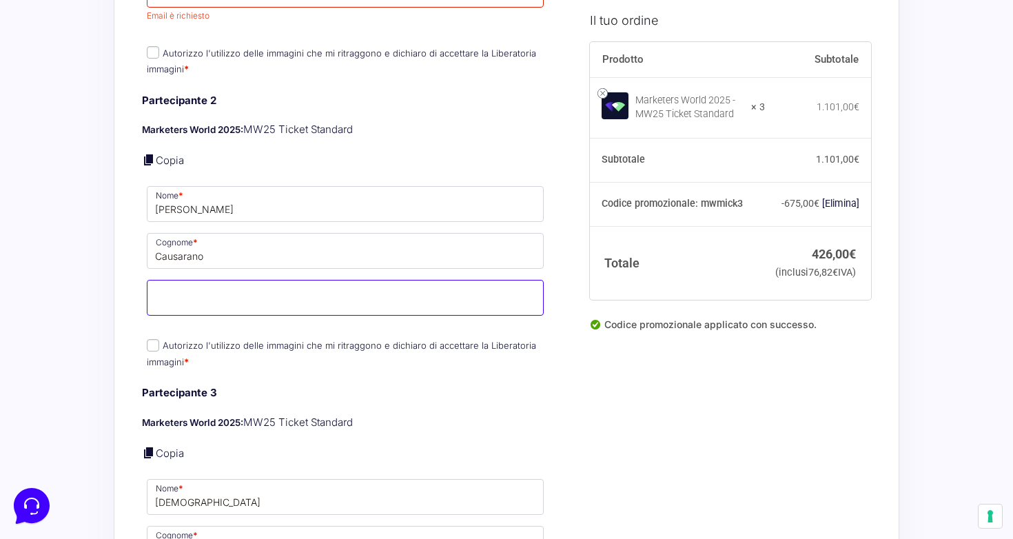
click at [282, 283] on input "Email *" at bounding box center [345, 298] width 397 height 36
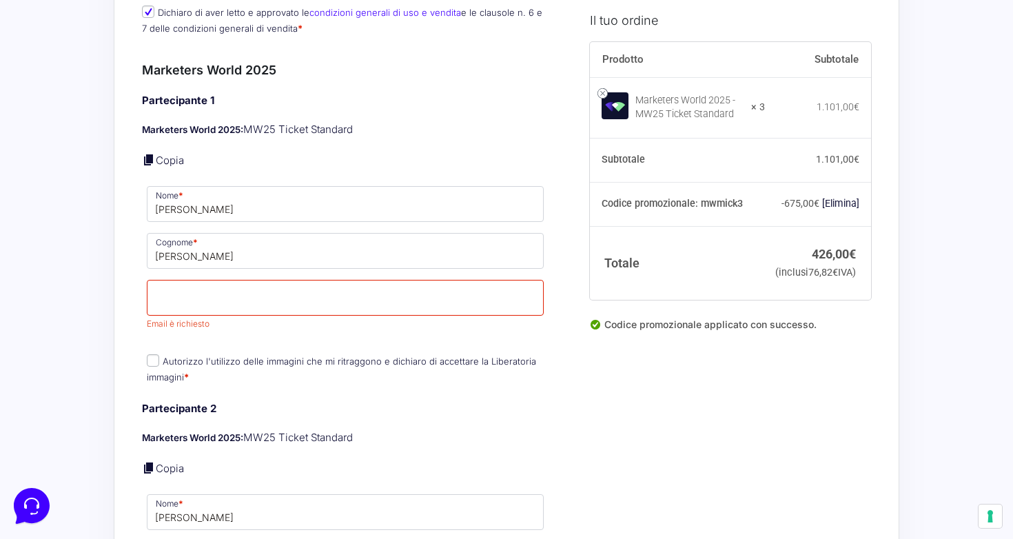
scroll to position [915, 0]
type input "[EMAIL_ADDRESS][DOMAIN_NAME]"
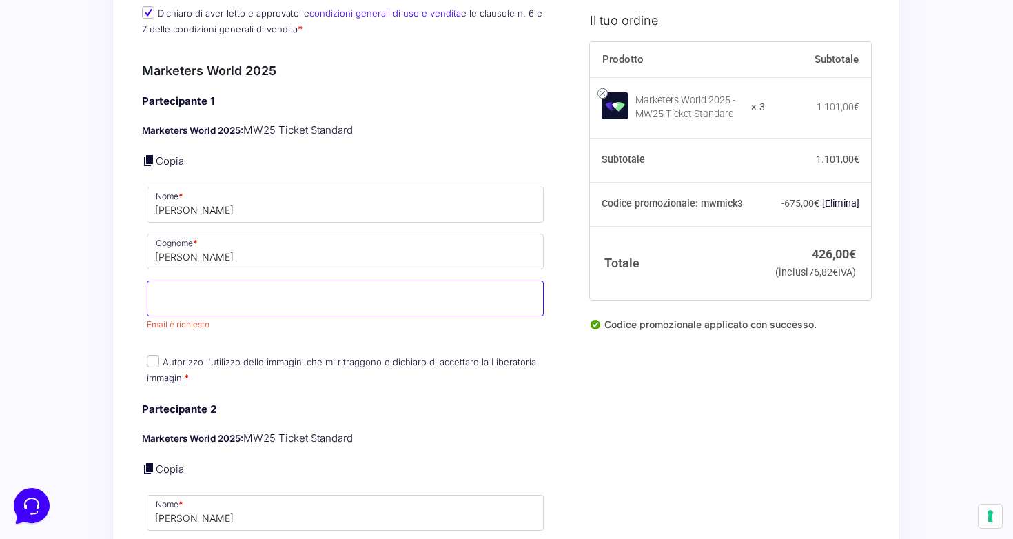
click at [289, 281] on input "Email *" at bounding box center [345, 299] width 397 height 36
type input "[EMAIL_ADDRESS][DOMAIN_NAME]"
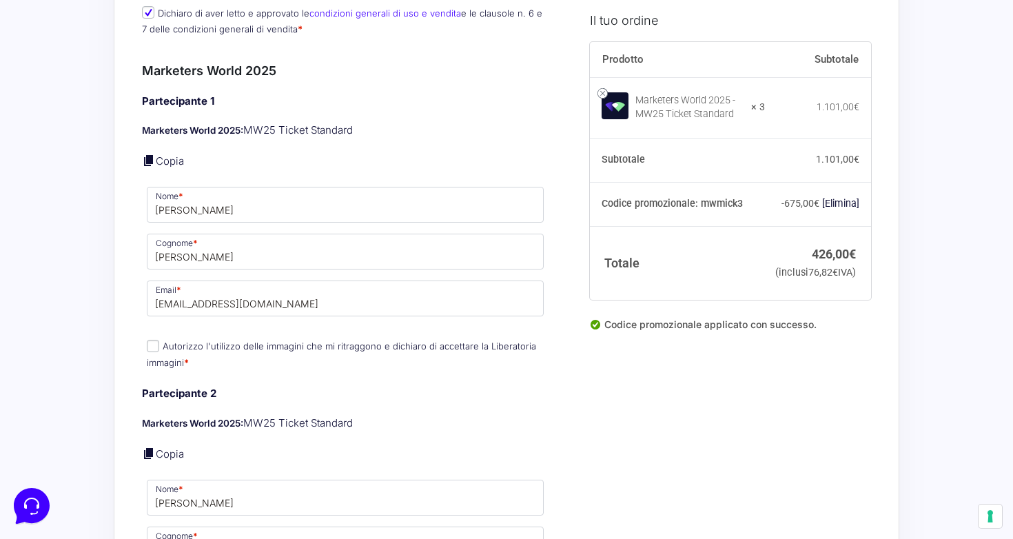
click at [398, 412] on div "Partecipante 2 Marketers World 2025: MW25 Ticket Standard Copia Nome * [PERSON_…" at bounding box center [345, 525] width 407 height 279
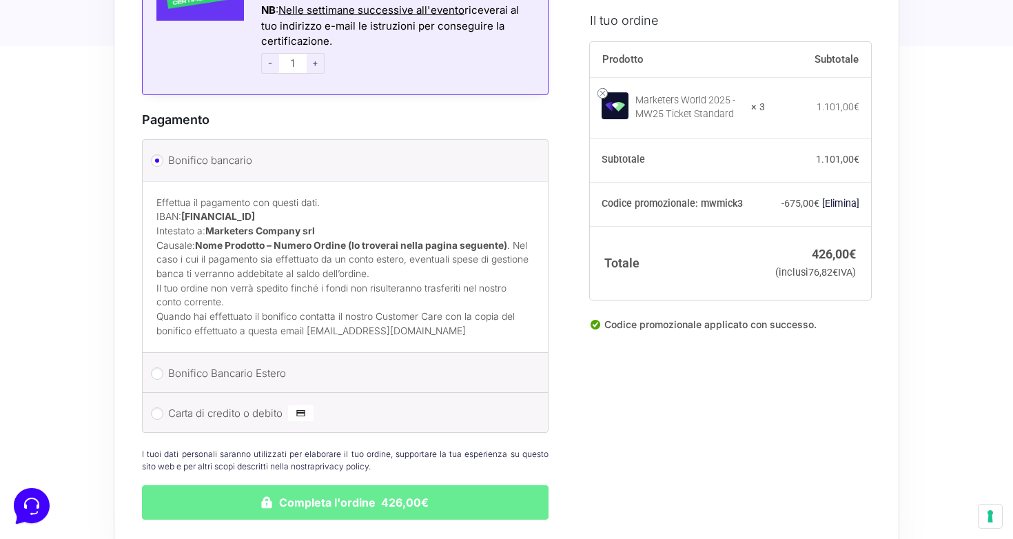
scroll to position [2273, 0]
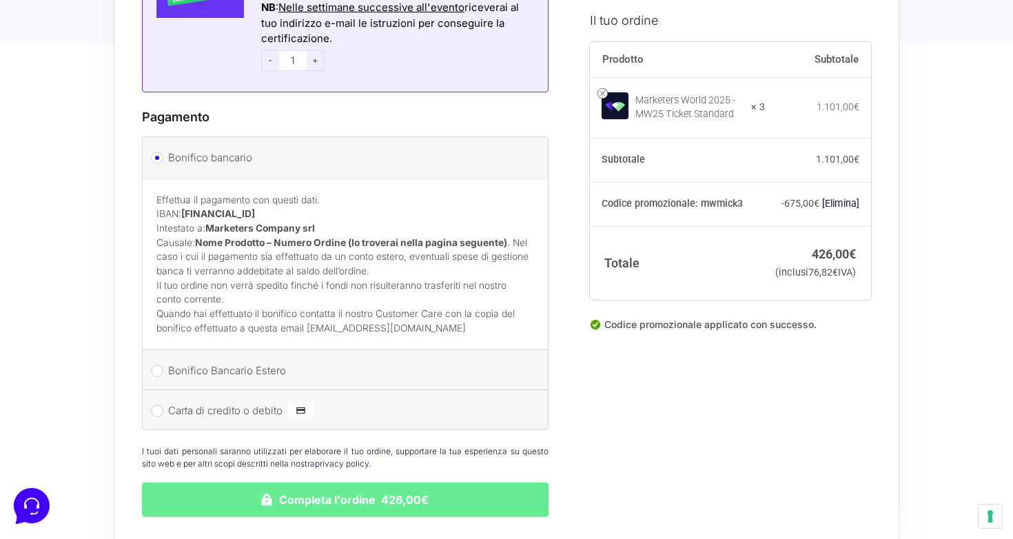
click at [374, 366] on label "Bonifico Bancario Estero" at bounding box center [342, 371] width 349 height 21
click at [163, 366] on input "Bonifico Bancario Estero" at bounding box center [157, 371] width 12 height 12
radio input "true"
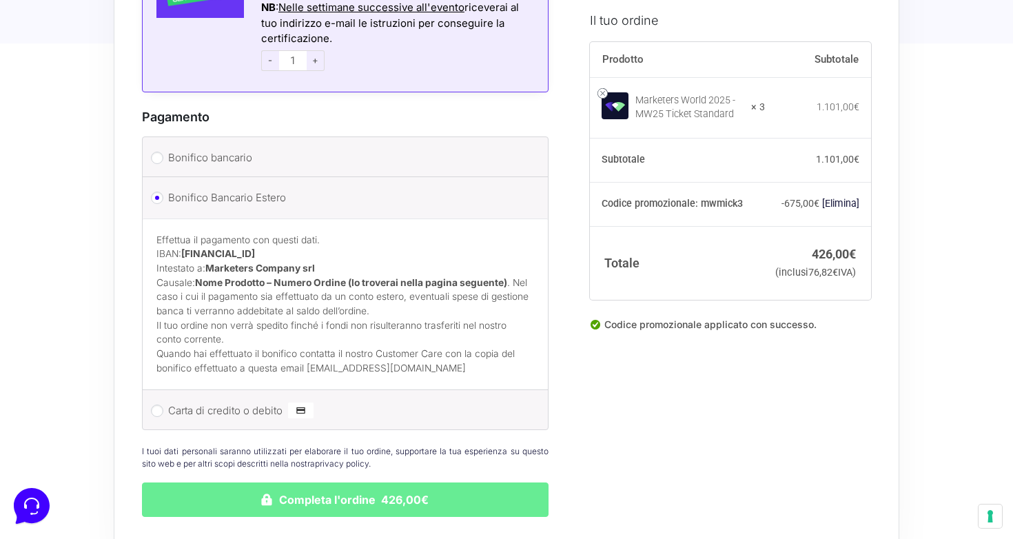
click at [387, 148] on label "Bonifico bancario" at bounding box center [342, 158] width 349 height 21
click at [163, 152] on input "Bonifico bancario" at bounding box center [157, 158] width 12 height 12
radio input "true"
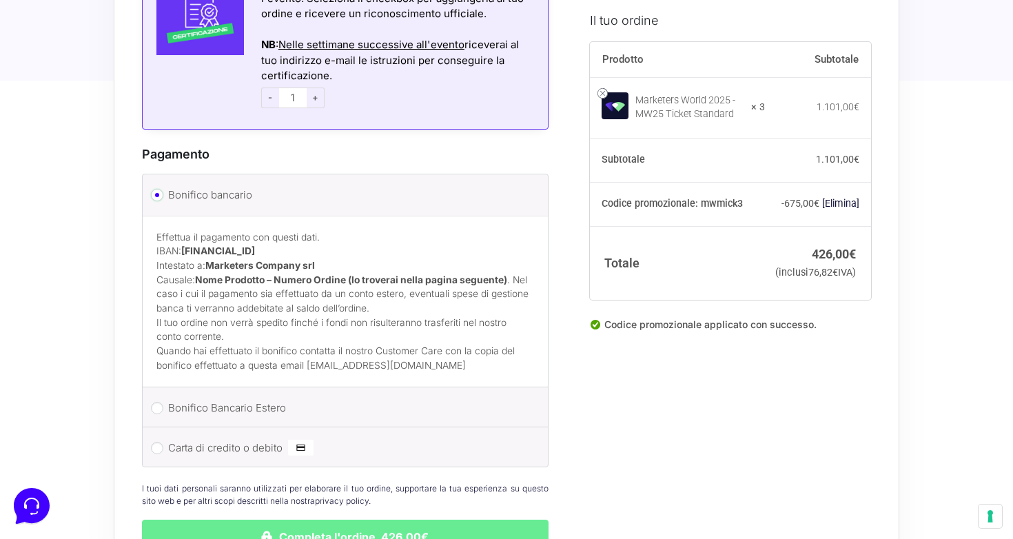
scroll to position [2239, 0]
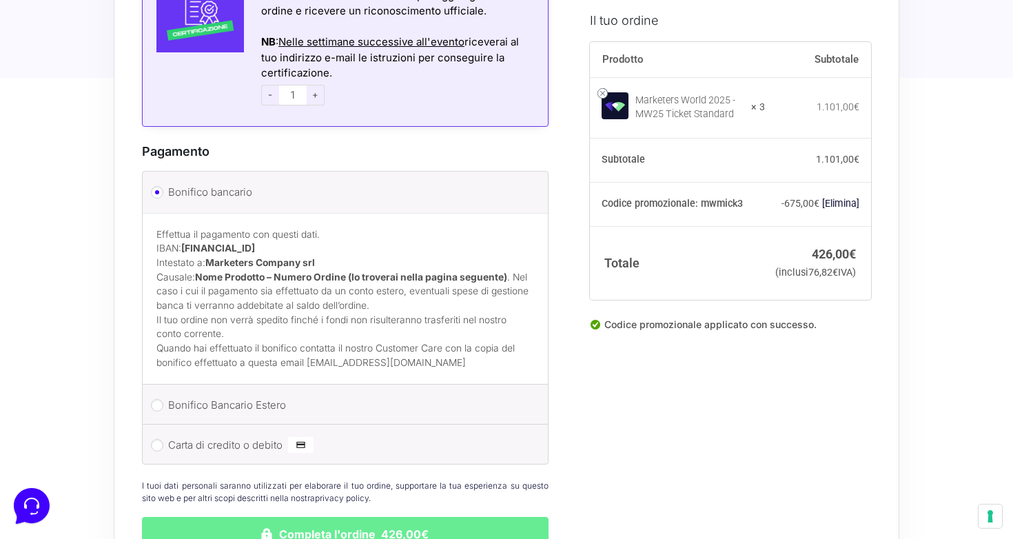
click at [345, 436] on label "Carta di credito o debito" at bounding box center [342, 445] width 349 height 21
click at [163, 439] on input "Carta di credito o debito" at bounding box center [157, 445] width 12 height 12
radio input "true"
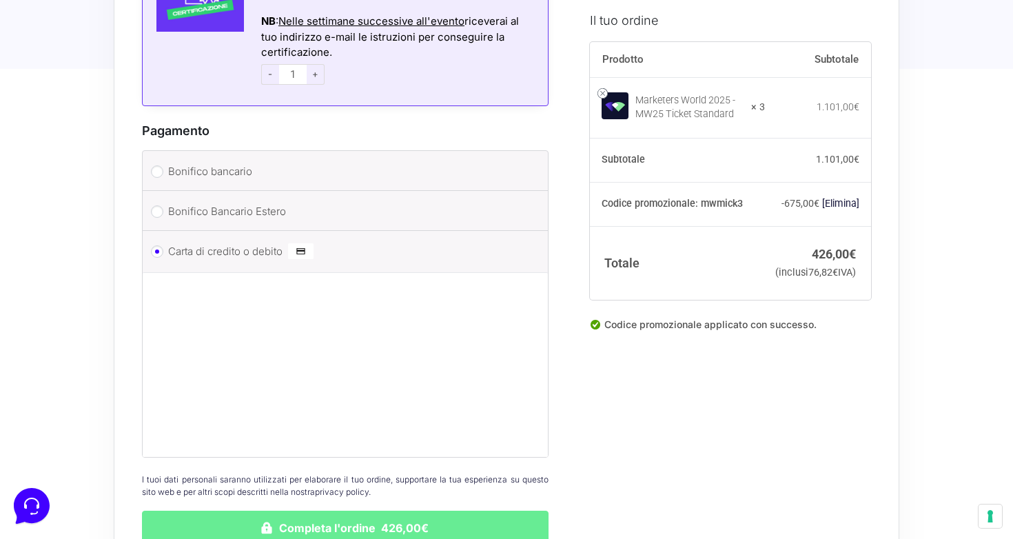
scroll to position [2261, 0]
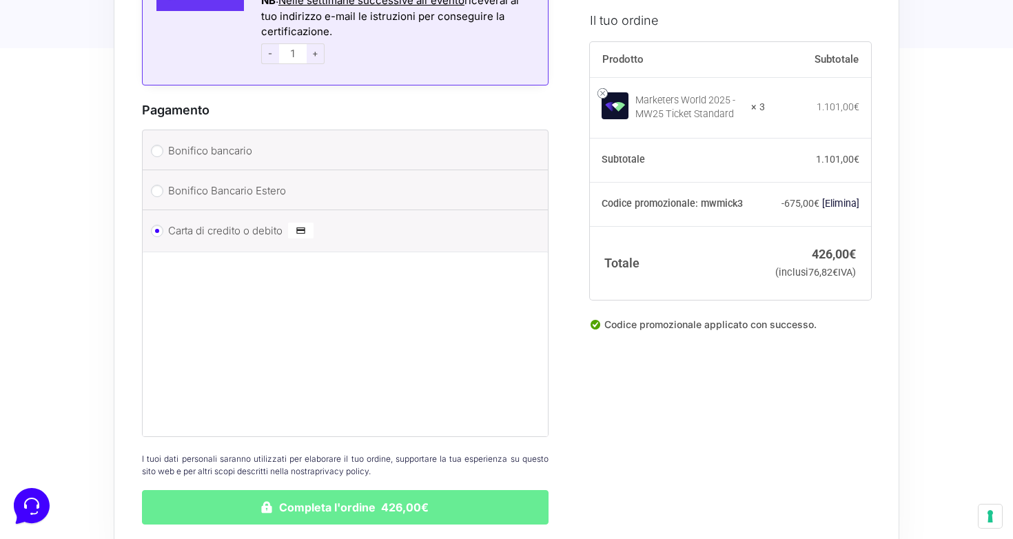
scroll to position [2306, 0]
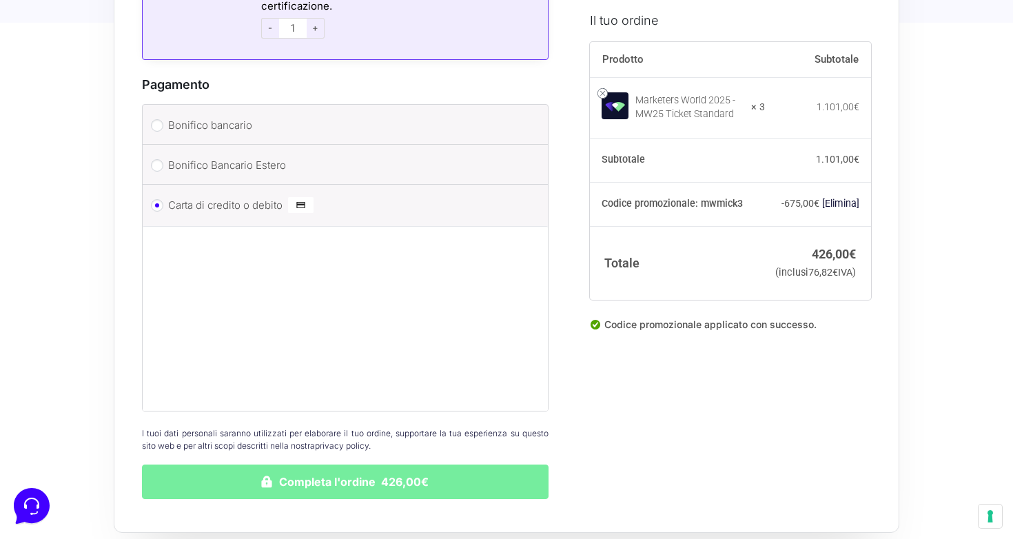
click at [489, 474] on button "Completa l'ordine 426,00€" at bounding box center [345, 482] width 407 height 34
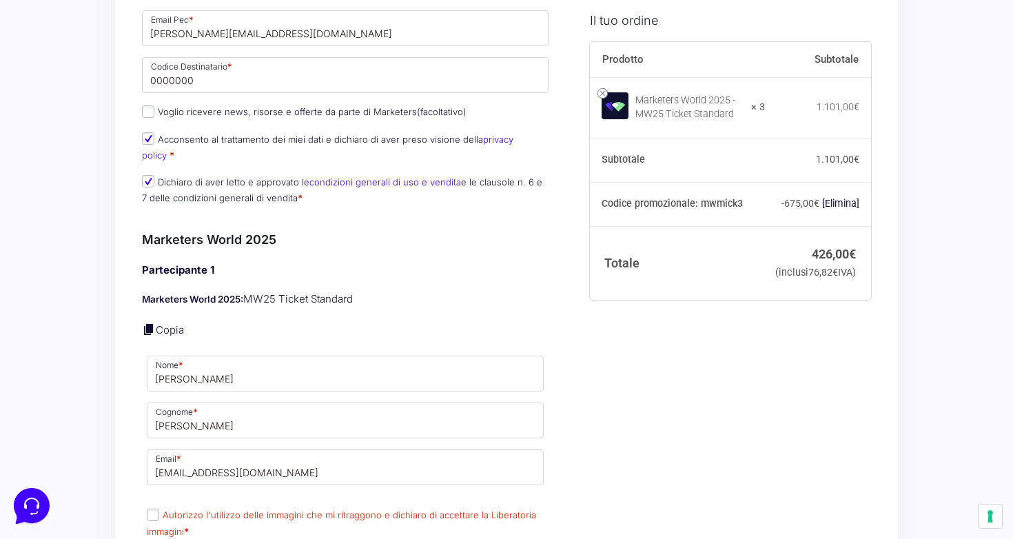
scroll to position [981, 0]
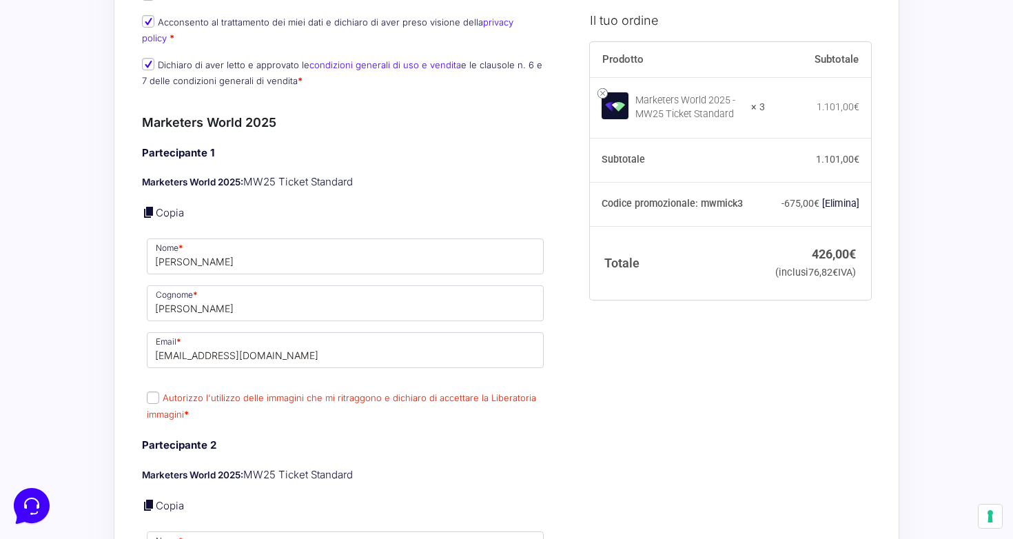
click at [317, 391] on span "Autorizzo l'utilizzo delle immagini che mi ritraggono e dichiaro di accettare l…" at bounding box center [341, 405] width 389 height 29
click at [317, 392] on label "Autorizzo l'utilizzo delle immagini che mi ritraggono e dichiaro di accettare l…" at bounding box center [341, 405] width 389 height 27
click at [159, 392] on input "Autorizzo l'utilizzo delle immagini che mi ritraggono e dichiaro di accettare l…" at bounding box center [153, 398] width 12 height 12
checkbox input "true"
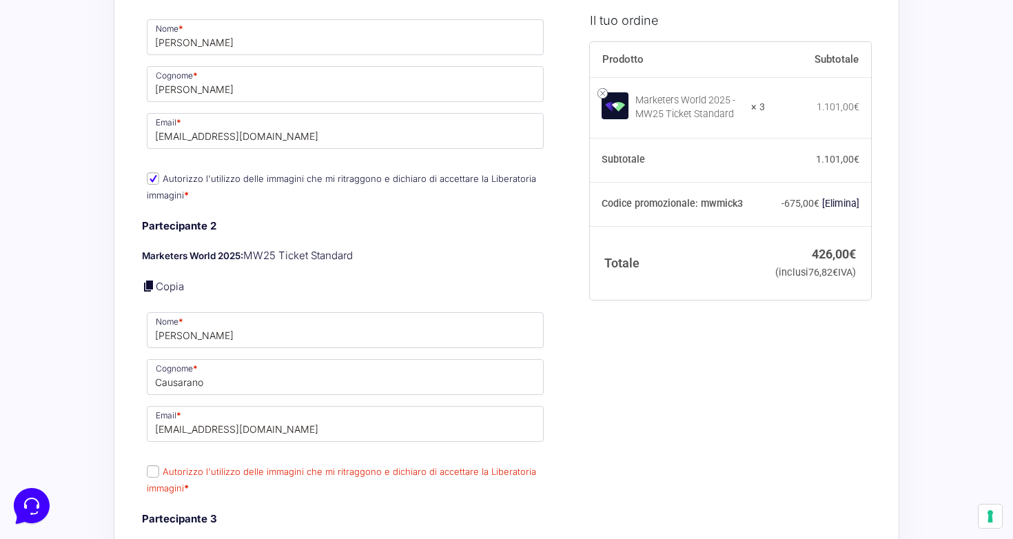
scroll to position [1235, 0]
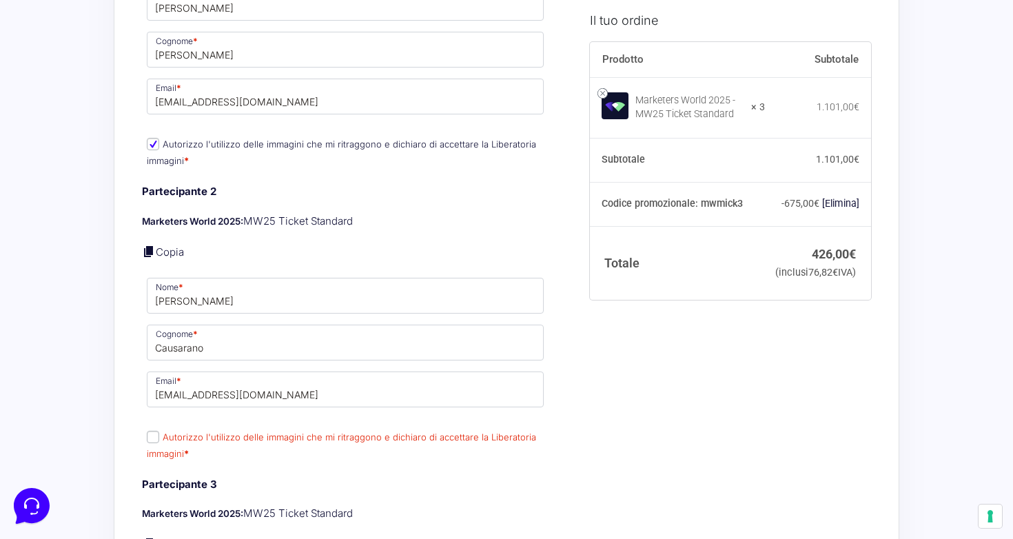
click at [224, 432] on label "Autorizzo l'utilizzo delle immagini che mi ritraggono e dichiaro di accettare l…" at bounding box center [341, 445] width 389 height 27
click at [159, 431] on input "Autorizzo l'utilizzo delle immagini che mi ritraggono e dichiaro di accettare l…" at bounding box center [153, 437] width 12 height 12
checkbox input "true"
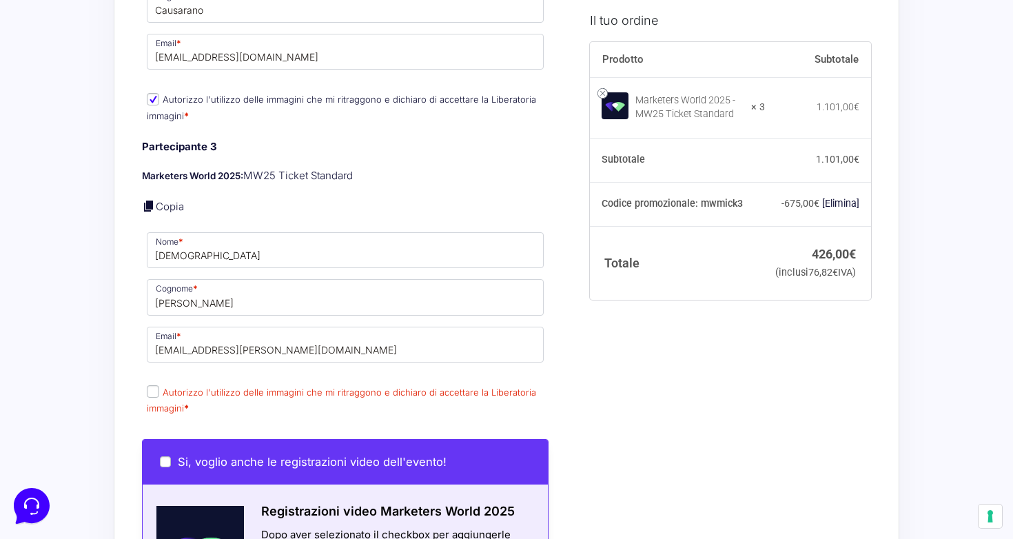
scroll to position [1667, 0]
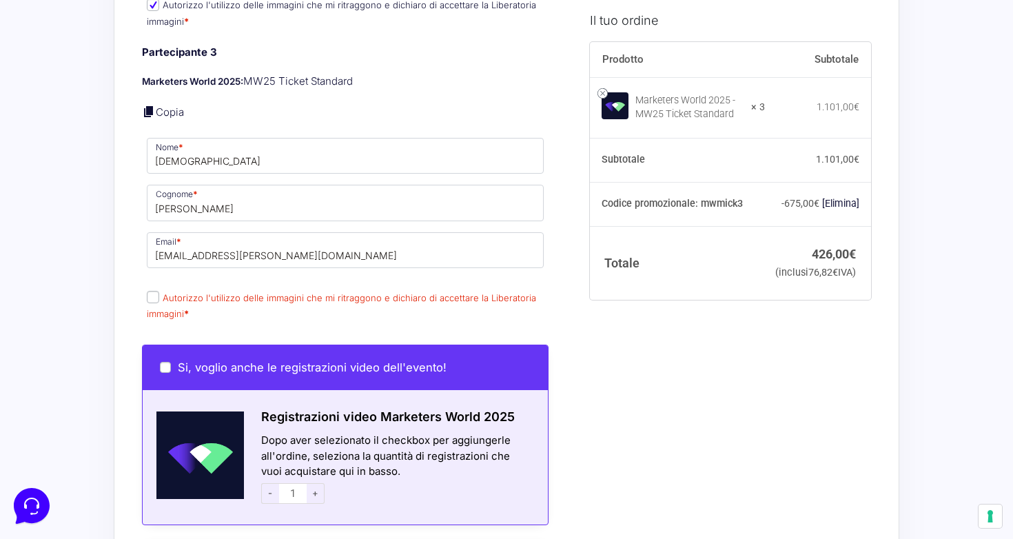
click at [239, 292] on label "Autorizzo l'utilizzo delle immagini che mi ritraggono e dichiaro di accettare l…" at bounding box center [341, 305] width 389 height 27
click at [159, 291] on input "Autorizzo l'utilizzo delle immagini che mi ritraggono e dichiaro di accettare l…" at bounding box center [153, 297] width 12 height 12
checkbox input "true"
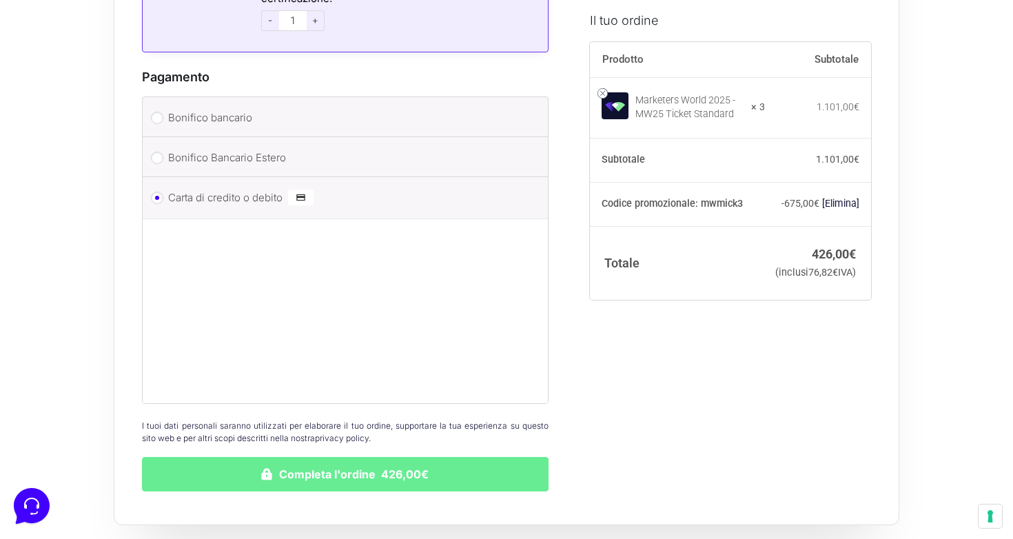
scroll to position [2432, 0]
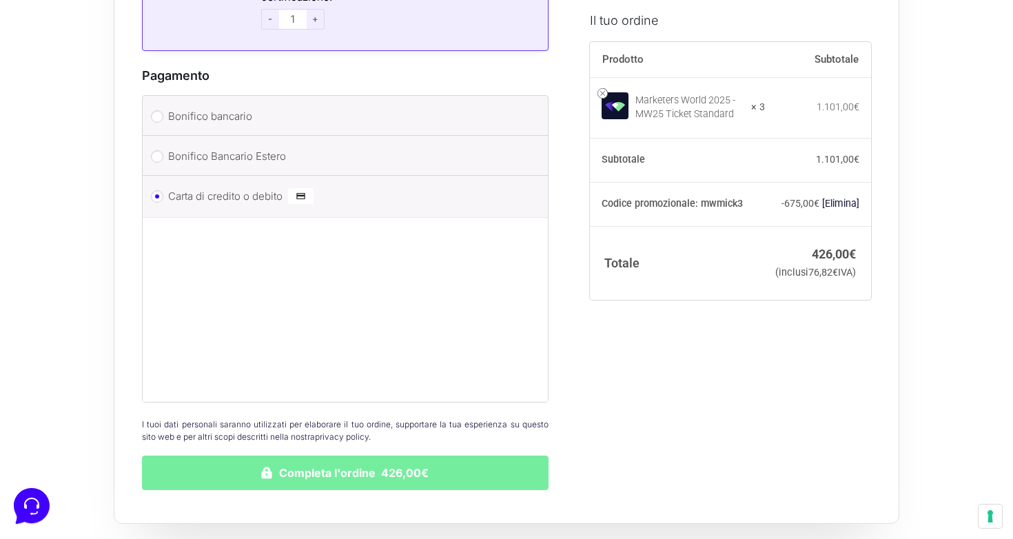
click at [286, 456] on button "Completa l'ordine 426,00€" at bounding box center [345, 473] width 407 height 34
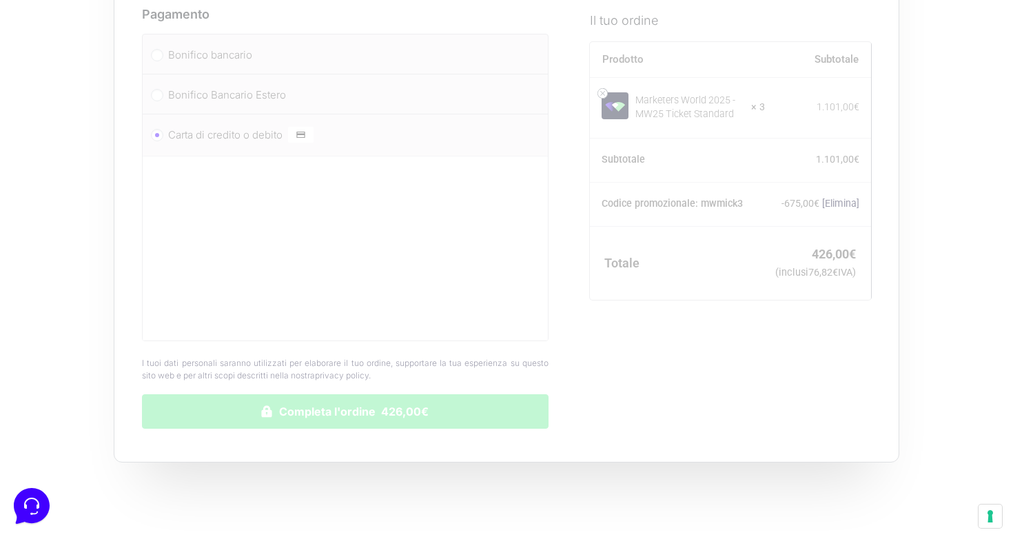
scroll to position [2515, 0]
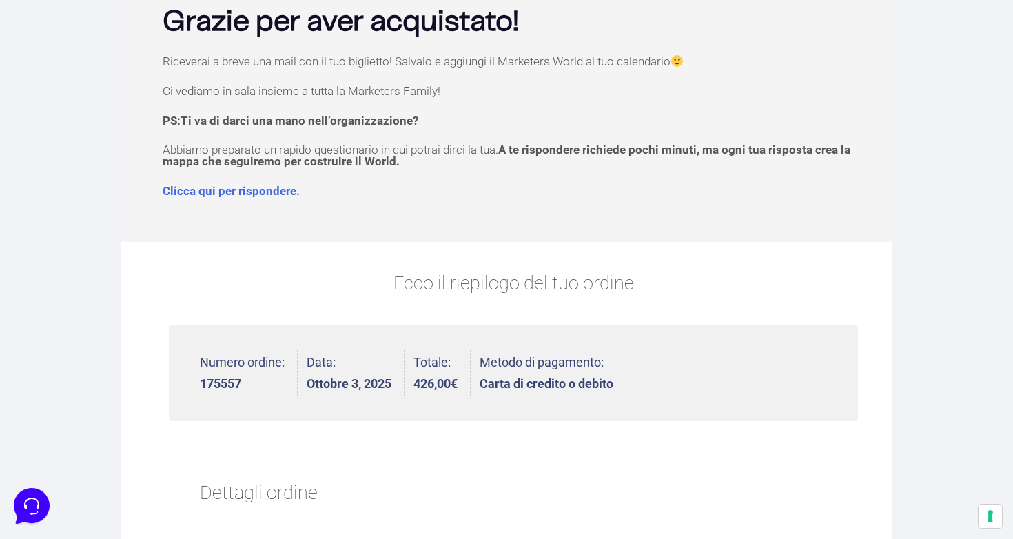
scroll to position [110, 0]
